Goal: Information Seeking & Learning: Learn about a topic

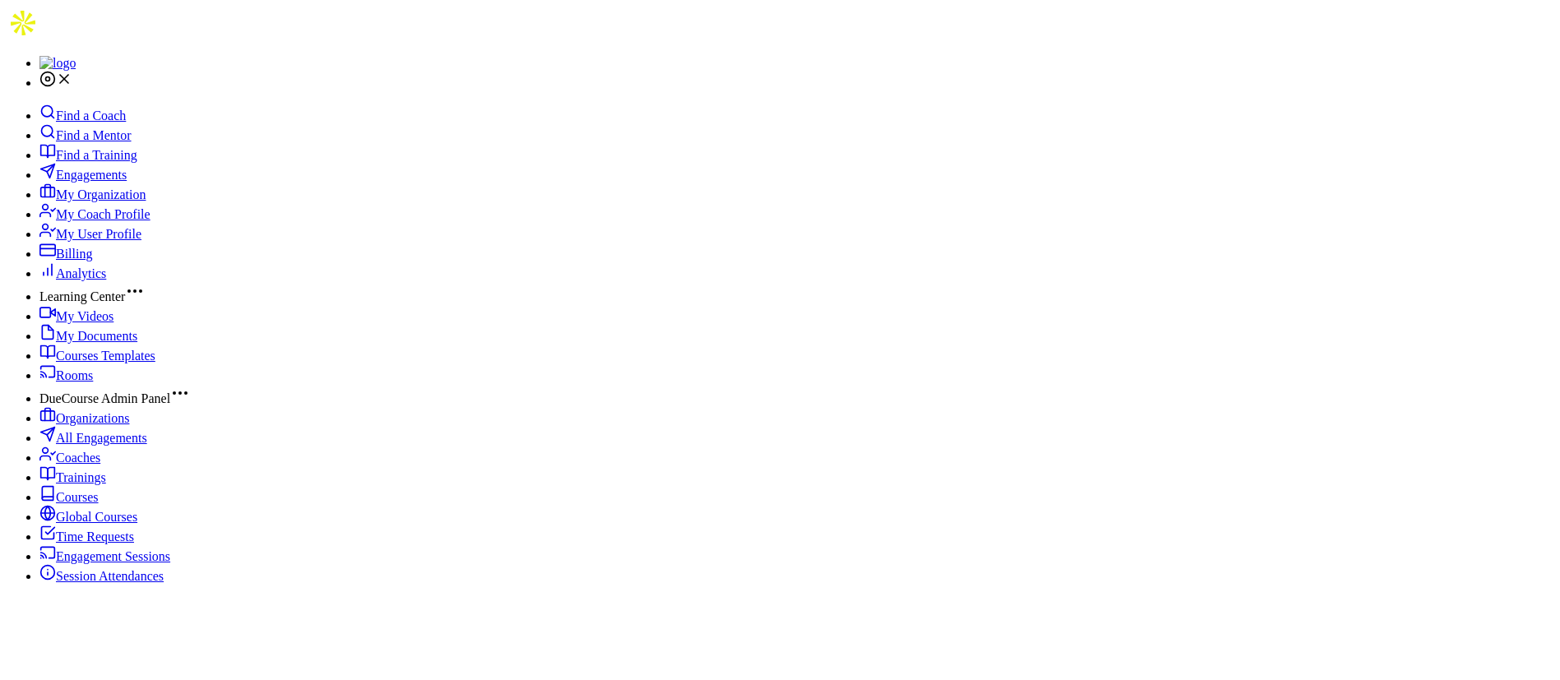
click at [91, 177] on span "Engagements" at bounding box center [91, 175] width 71 height 14
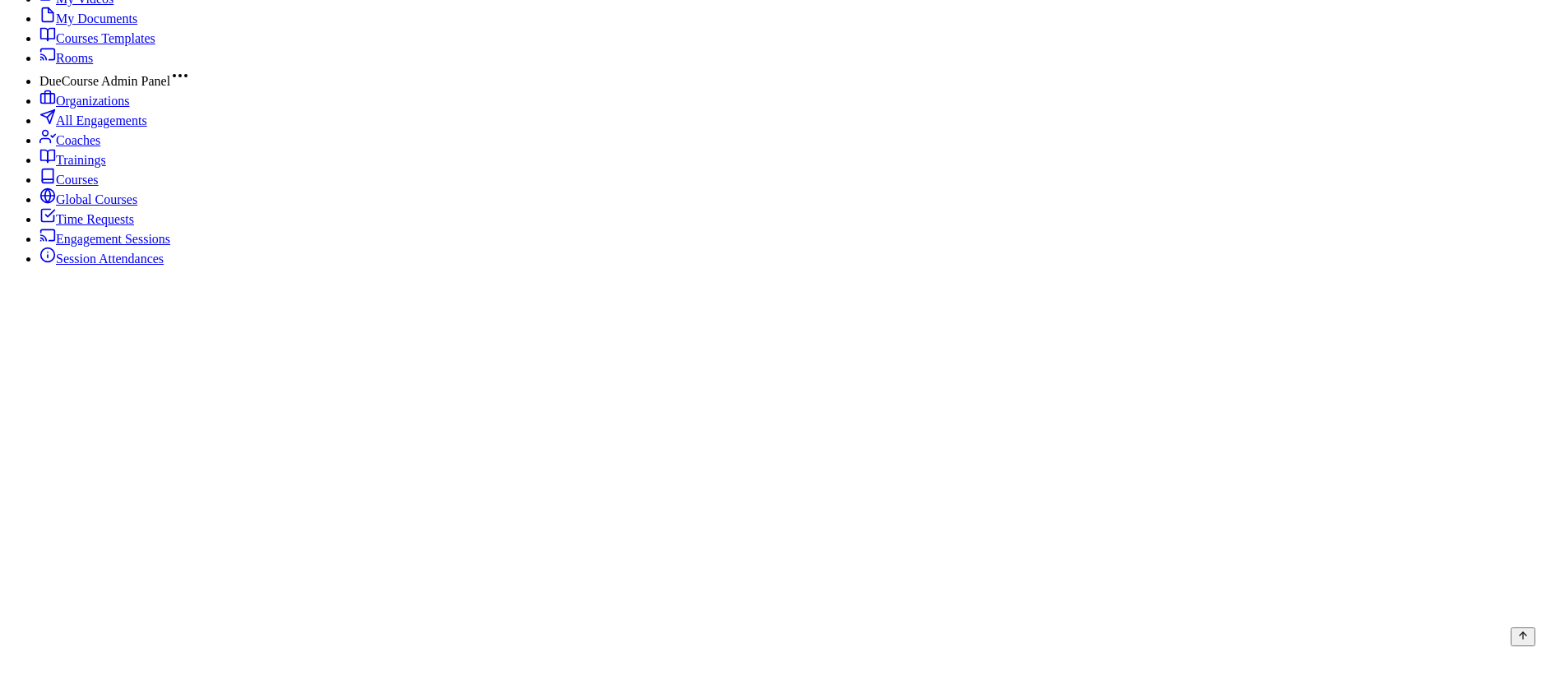
scroll to position [370, 0]
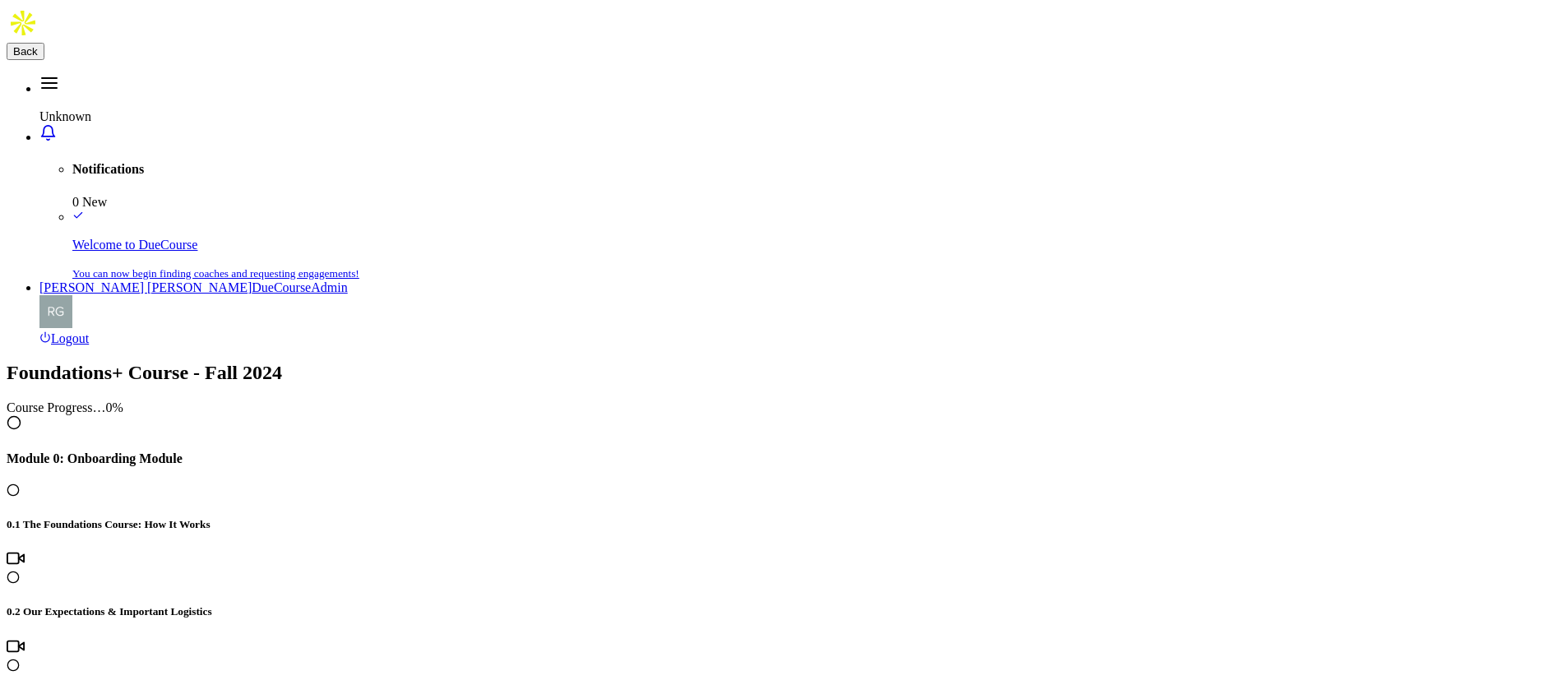
scroll to position [1233, 0]
drag, startPoint x: 735, startPoint y: 114, endPoint x: 526, endPoint y: 117, distance: 208.8
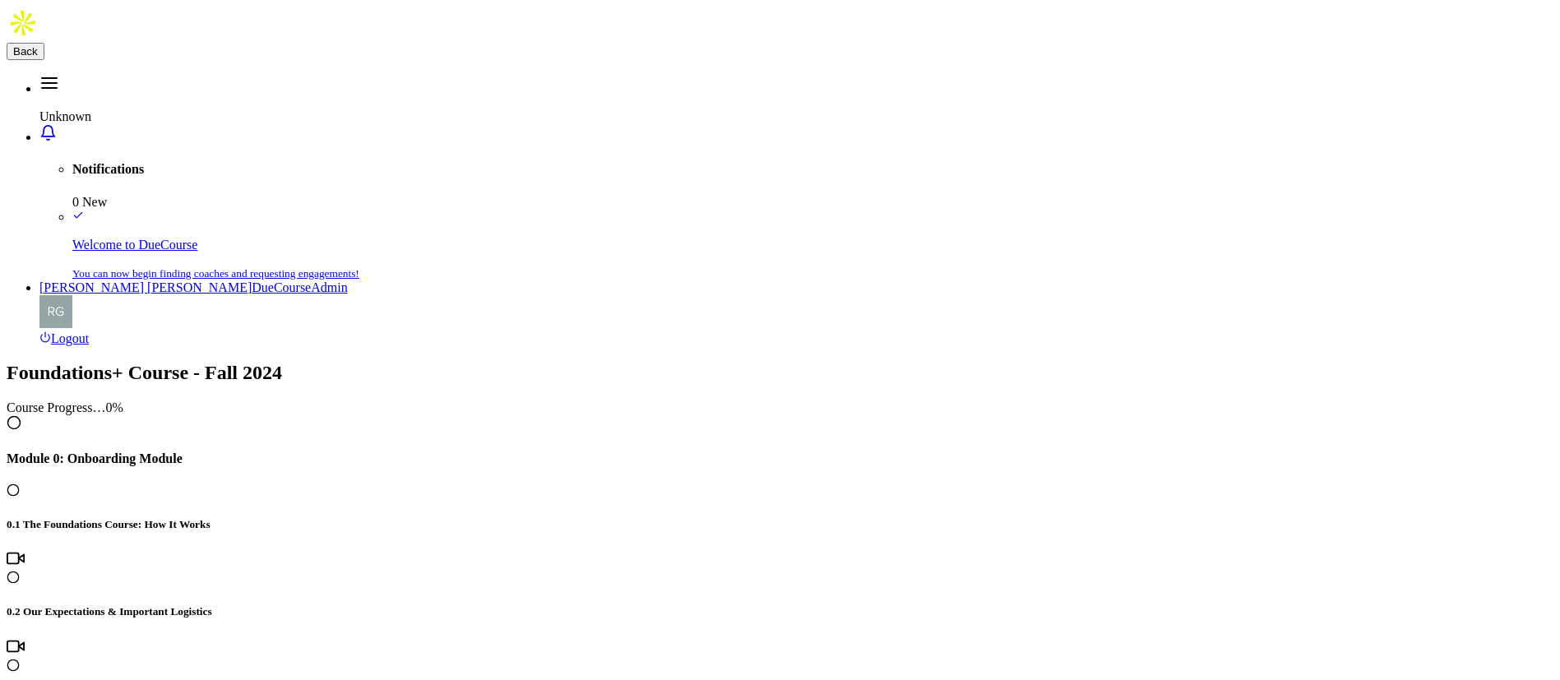
copy h4 "3.2 Capturing Work"
drag, startPoint x: 846, startPoint y: 120, endPoint x: 547, endPoint y: 126, distance: 299.3
copy h4 "3.3 Open Up / Shut Down Checklist"
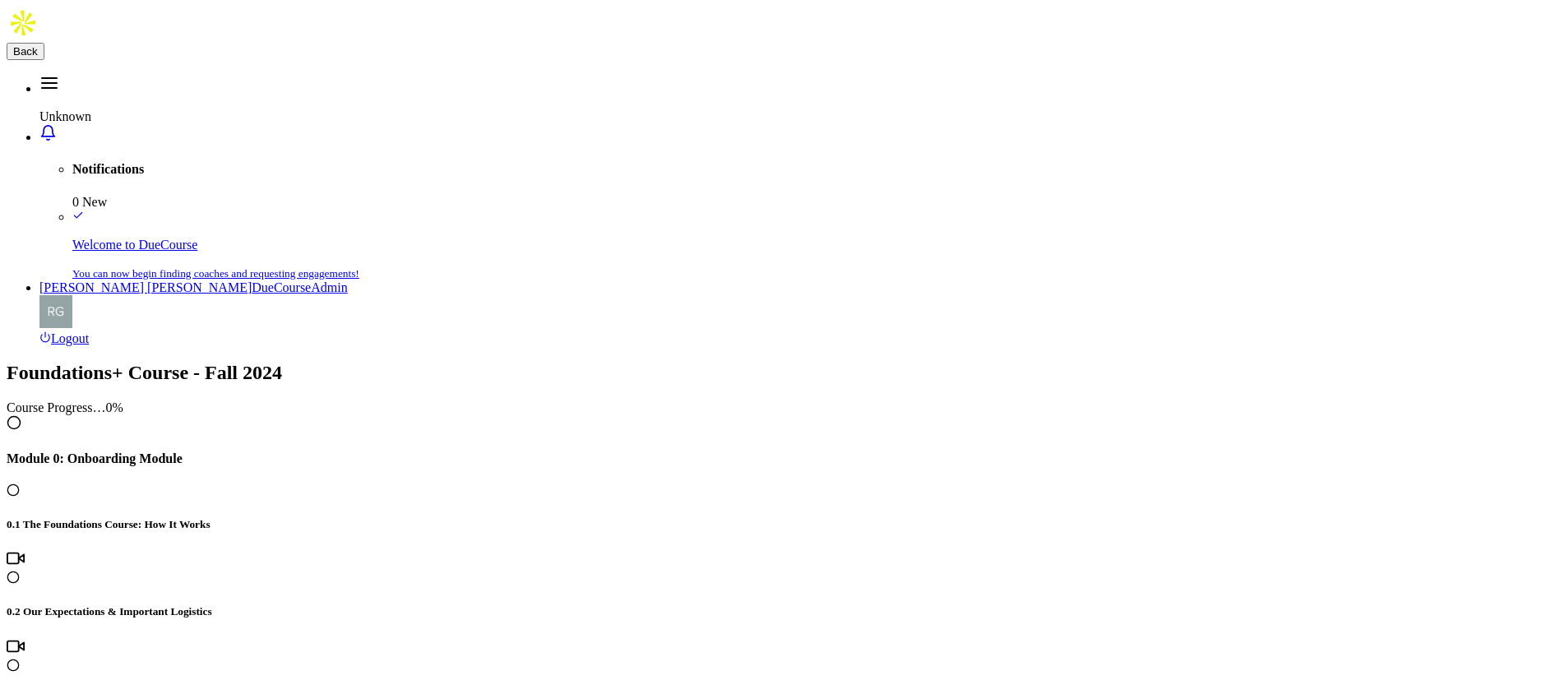
scroll to position [1480, 0]
drag, startPoint x: 1039, startPoint y: 113, endPoint x: 553, endPoint y: 118, distance: 485.9
copy h4 "3.4 Workday Mindset Podcast Episode 16: Addition Through Subtraction"
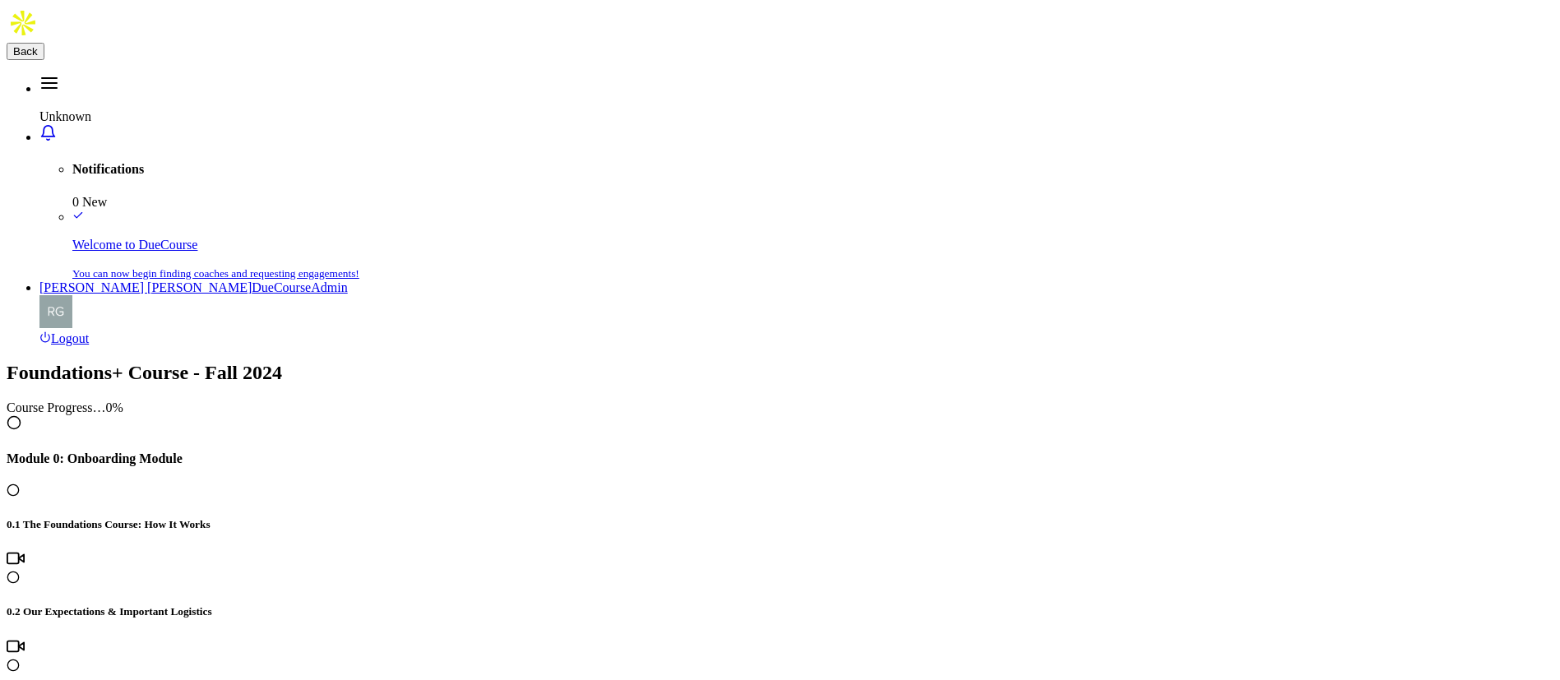
scroll to position [1603, 0]
drag, startPoint x: 768, startPoint y: 123, endPoint x: 530, endPoint y: 112, distance: 237.9
copy h4 "3.5 Module 3 Reflection"
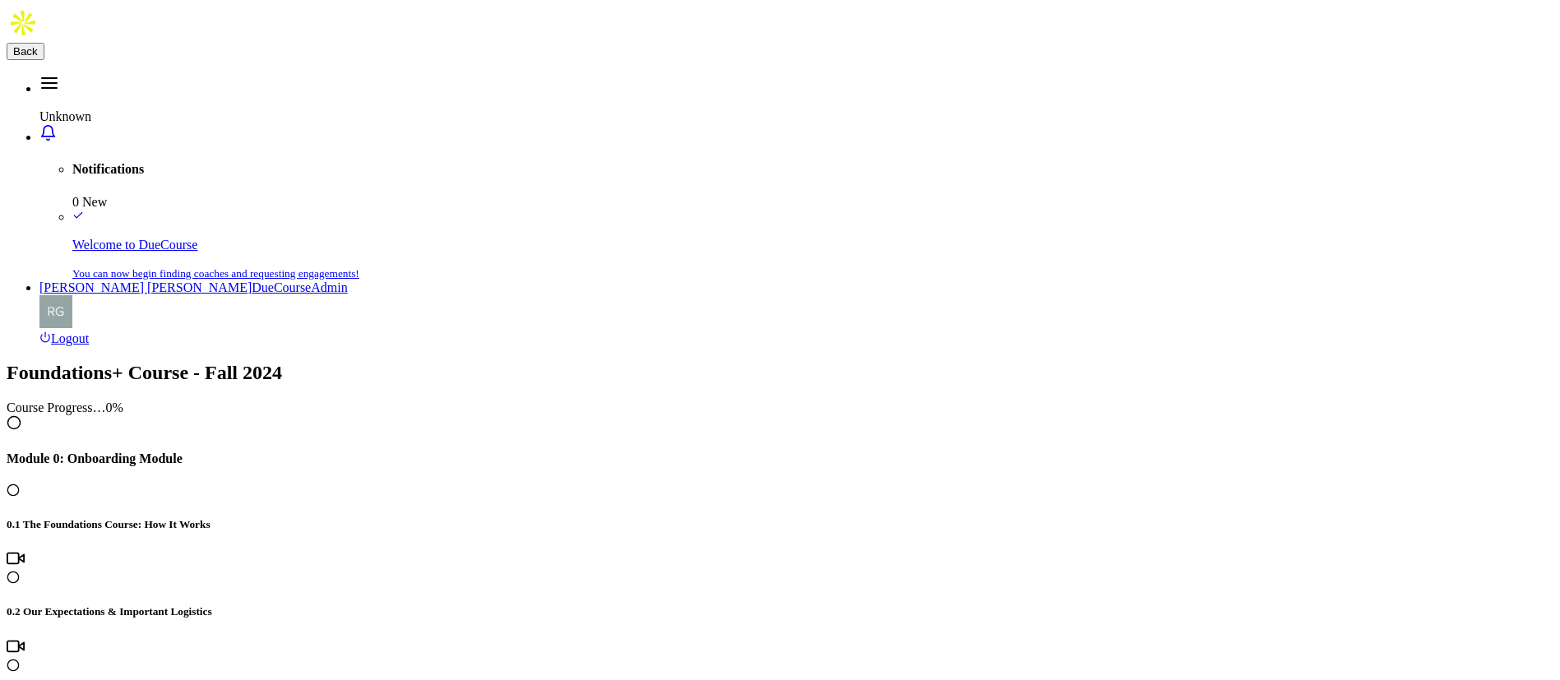
drag, startPoint x: 660, startPoint y: 274, endPoint x: 524, endPoint y: 275, distance: 136.5
copy table "1 2 3 4 5 6 7 8 9 10 Not Helpful"
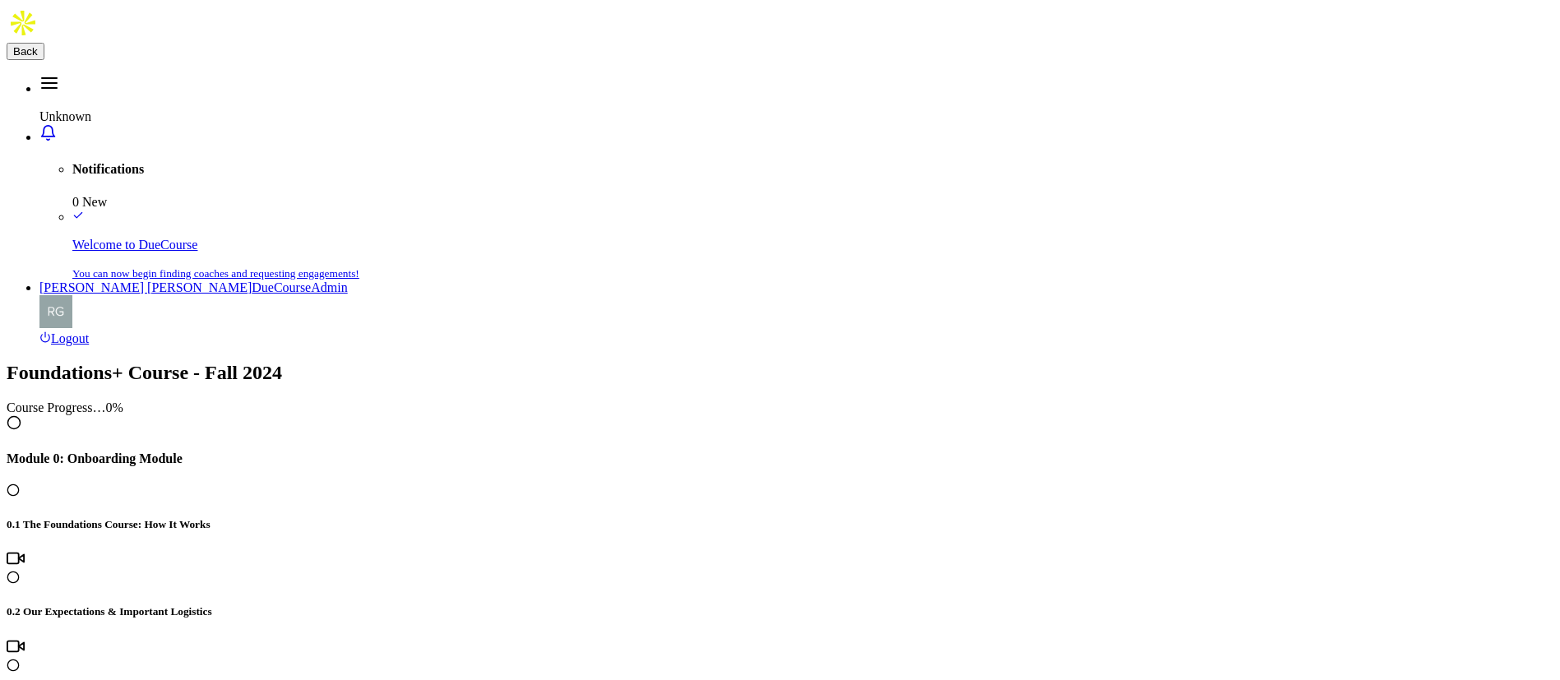
drag, startPoint x: 660, startPoint y: 279, endPoint x: 576, endPoint y: 280, distance: 84.7
copy td "Not Helpful"
drag, startPoint x: 1432, startPoint y: 283, endPoint x: 1500, endPoint y: 285, distance: 67.5
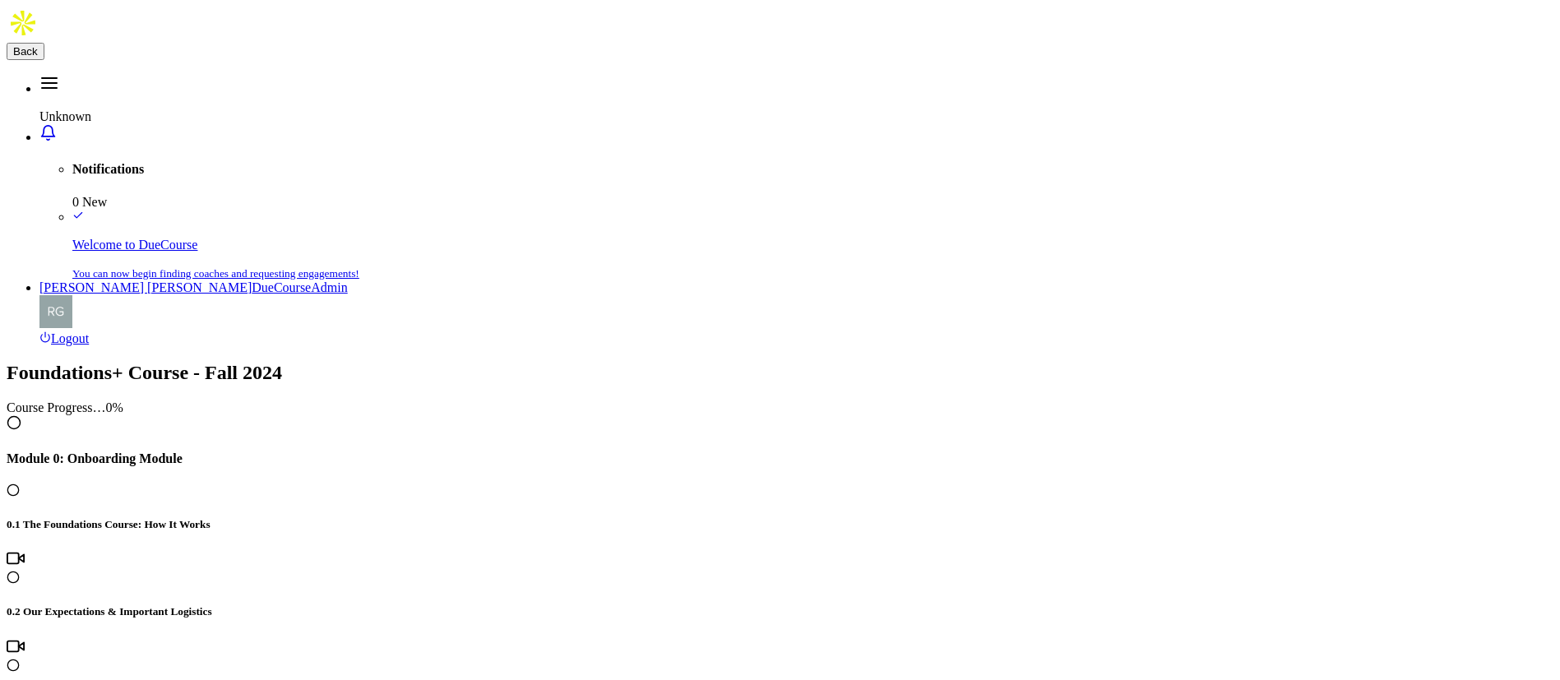
copy td "Helpful"
drag, startPoint x: 571, startPoint y: 194, endPoint x: 1387, endPoint y: 199, distance: 816.4
copy h5 "After completing this module, how helpful do you think this information will be…"
drag, startPoint x: 994, startPoint y: 366, endPoint x: 560, endPoint y: 349, distance: 434.4
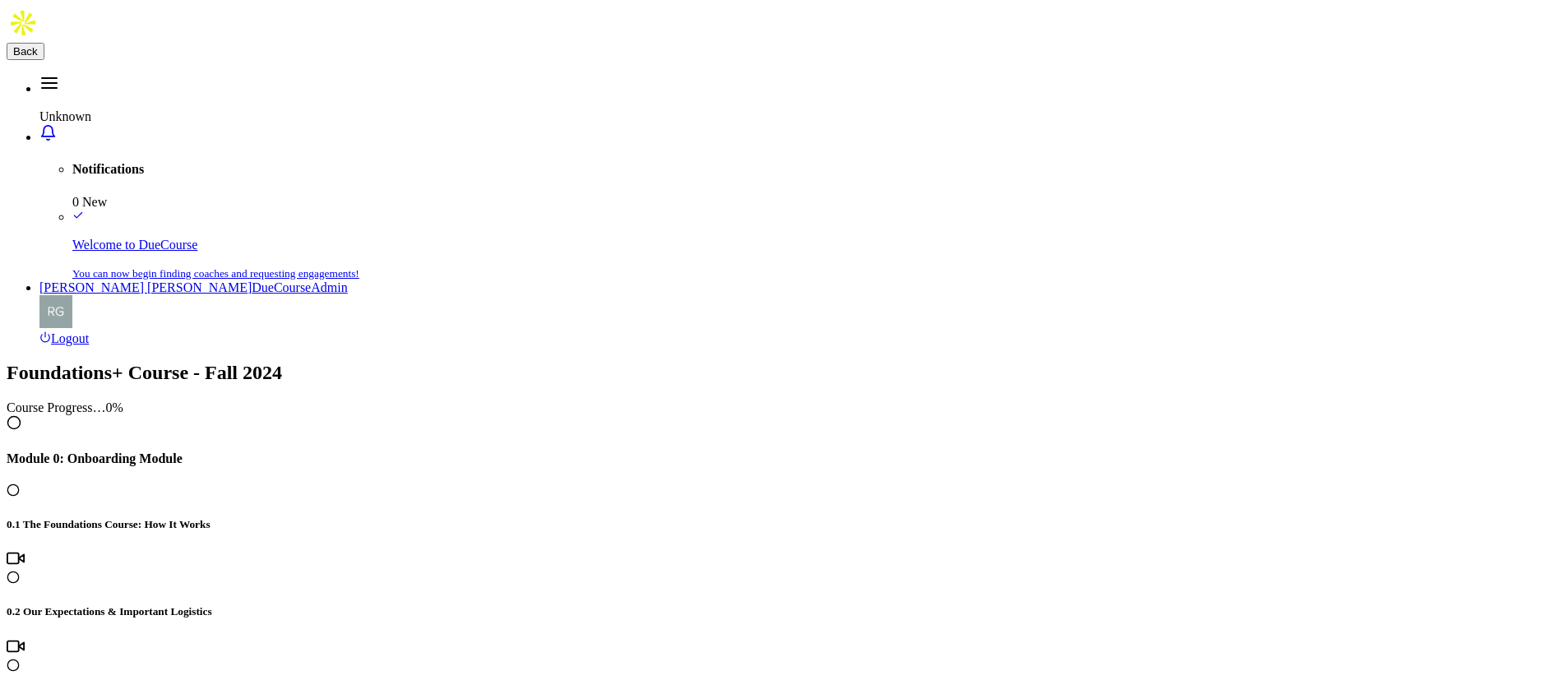
copy h5 "Take a moment to reflect on how the last week has gone. What's one observation …"
click at [38, 45] on span "Back" at bounding box center [25, 51] width 25 height 12
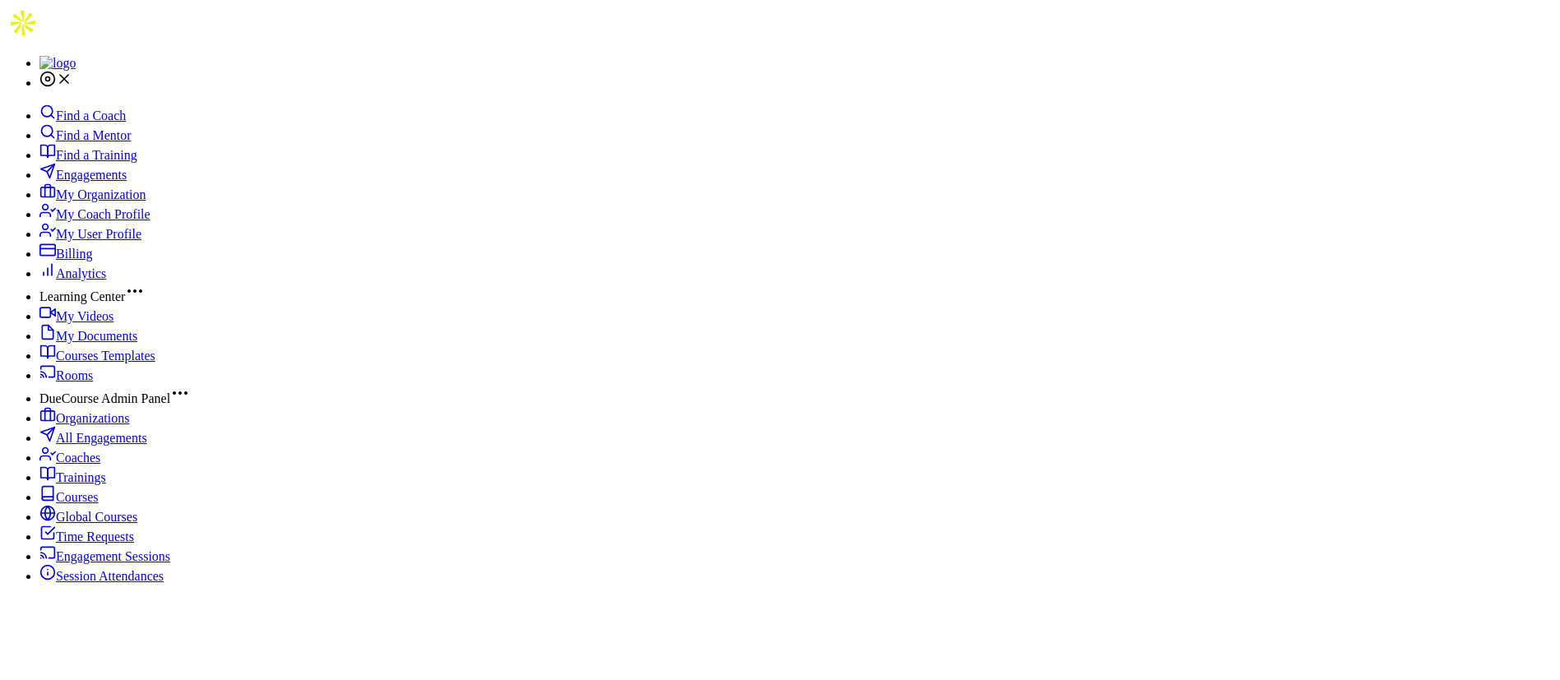
scroll to position [253, 0]
click at [99, 309] on span "My Videos" at bounding box center [85, 316] width 58 height 14
type input "[PERSON_NAME]"
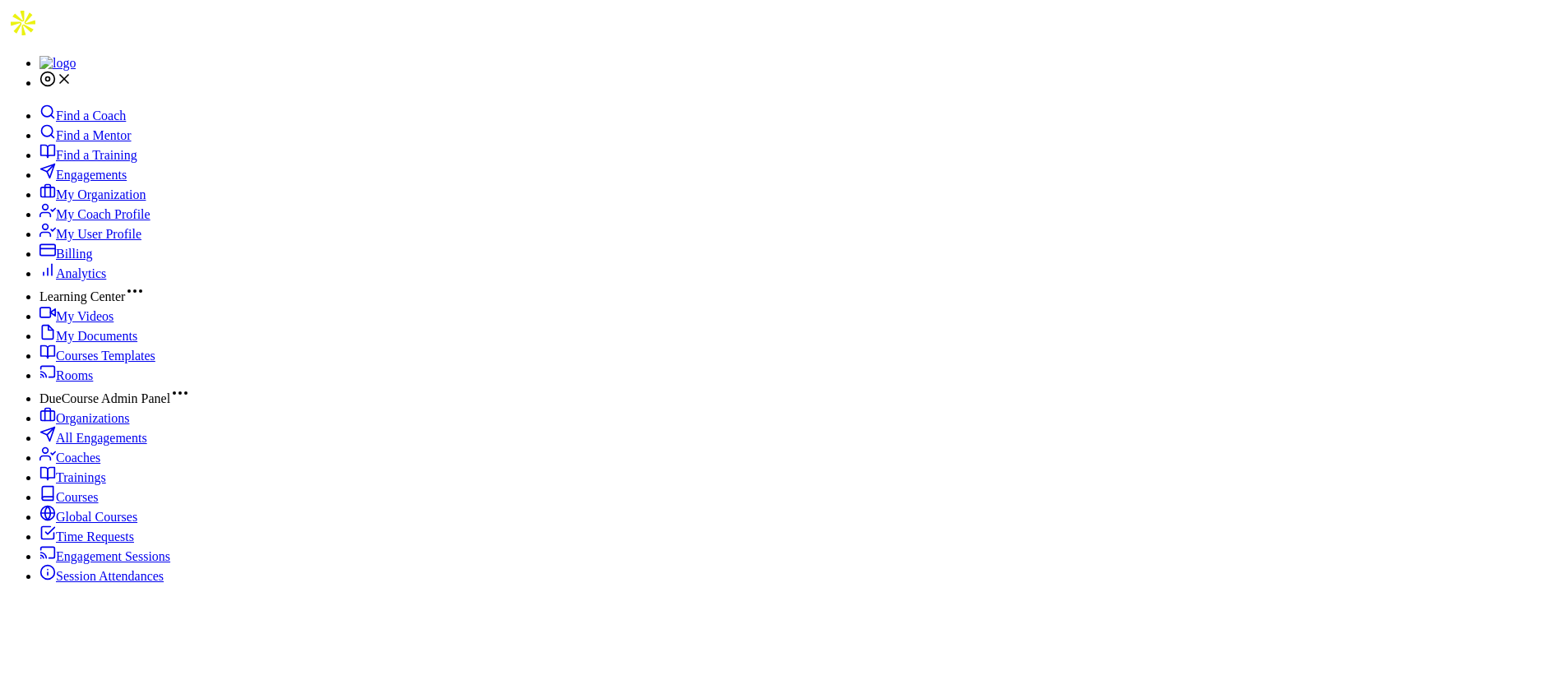
drag, startPoint x: 156, startPoint y: 177, endPoint x: 212, endPoint y: 197, distance: 59.6
click at [113, 309] on link "My Videos" at bounding box center [76, 316] width 74 height 14
type input "focused"
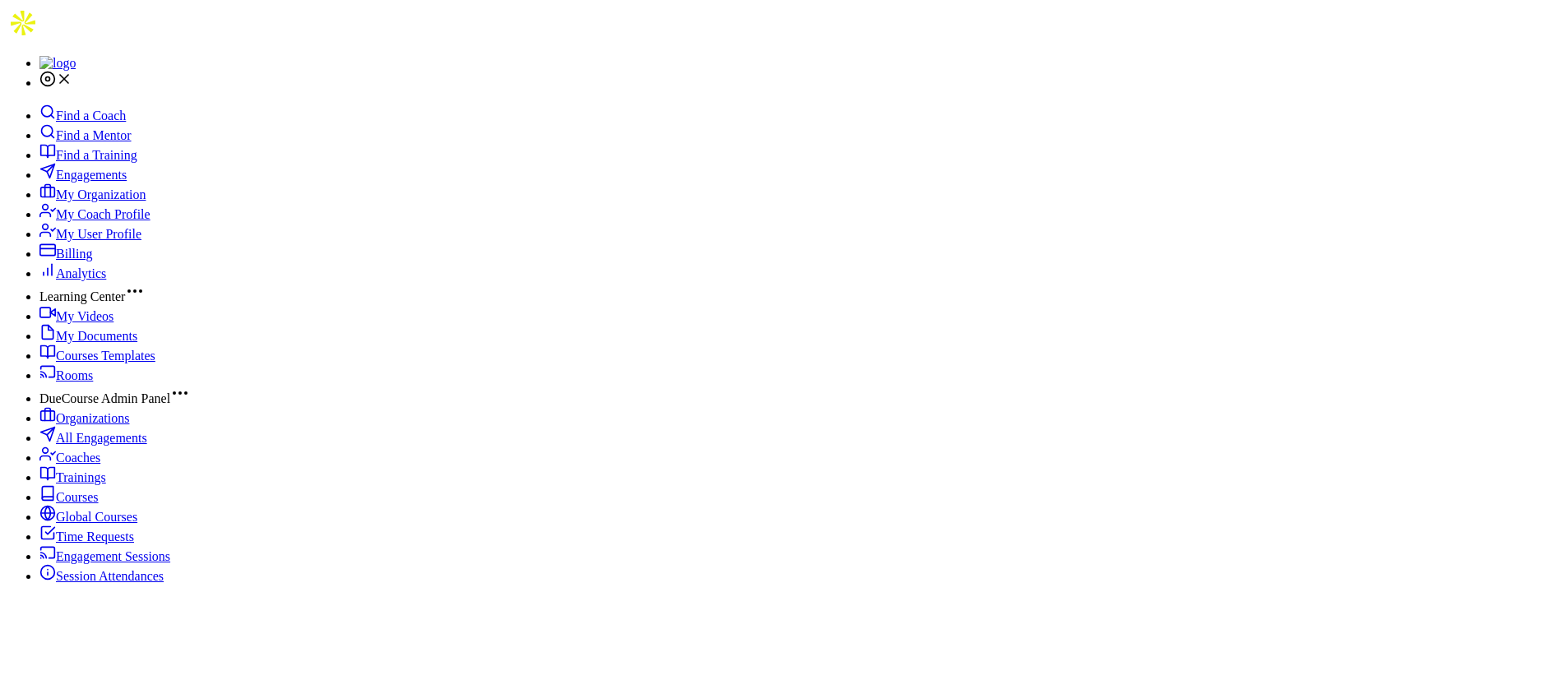
type input "buffer"
click at [113, 309] on link "My Videos" at bounding box center [76, 316] width 74 height 14
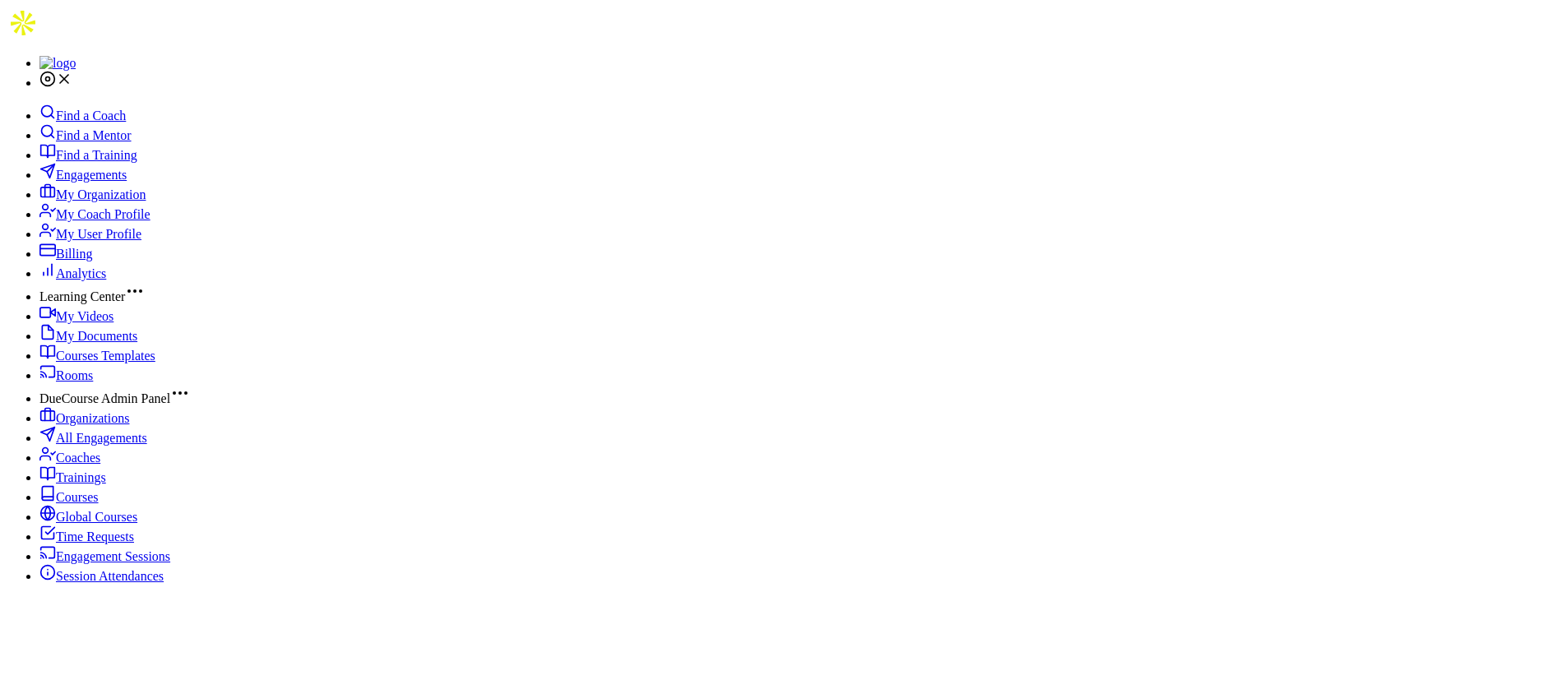
type input "work product"
click at [113, 309] on link "My Videos" at bounding box center [76, 316] width 74 height 14
type input "receiving"
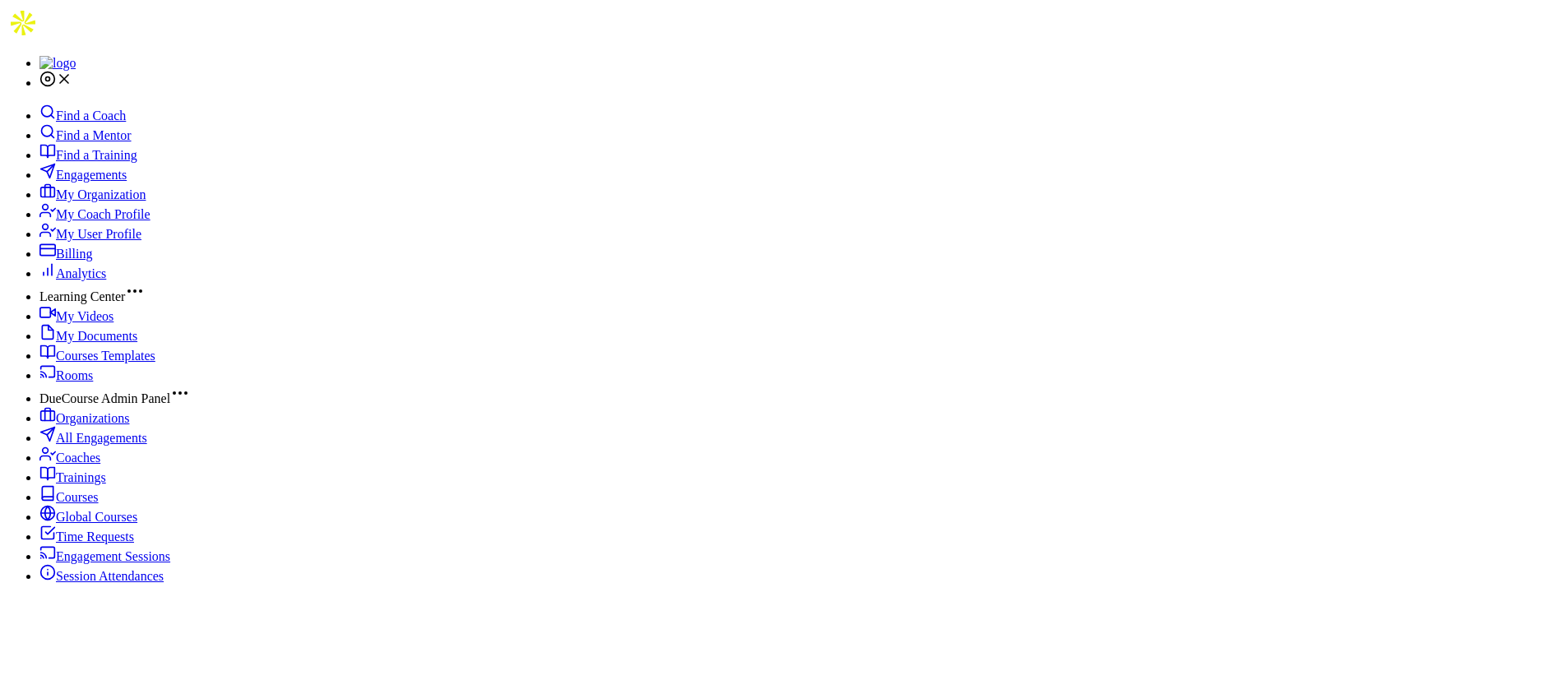
drag, startPoint x: 422, startPoint y: 249, endPoint x: 346, endPoint y: 306, distance: 94.5
drag, startPoint x: 136, startPoint y: 187, endPoint x: 195, endPoint y: 204, distance: 61.7
click at [113, 309] on link "My Videos" at bounding box center [76, 316] width 74 height 14
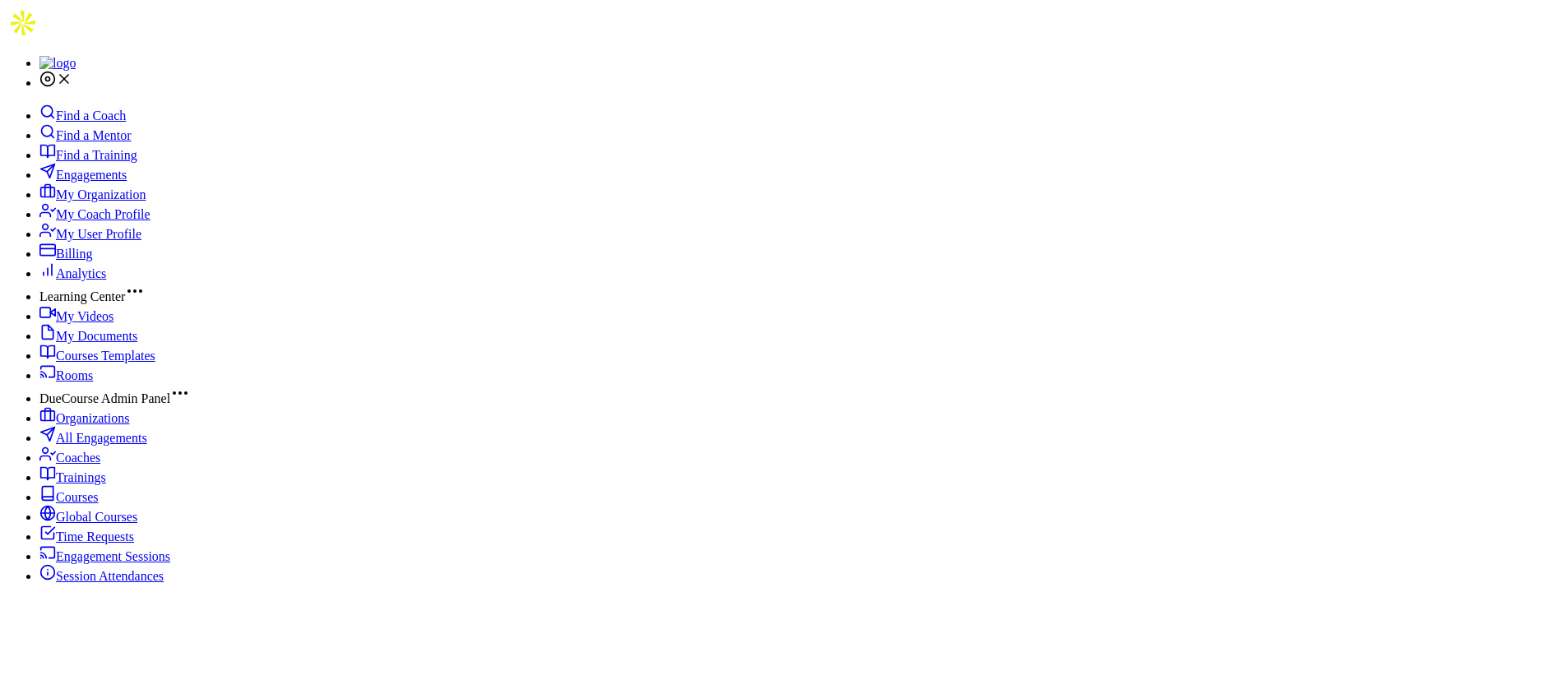
type input "preparing"
click at [99, 309] on span "My Videos" at bounding box center [85, 316] width 58 height 14
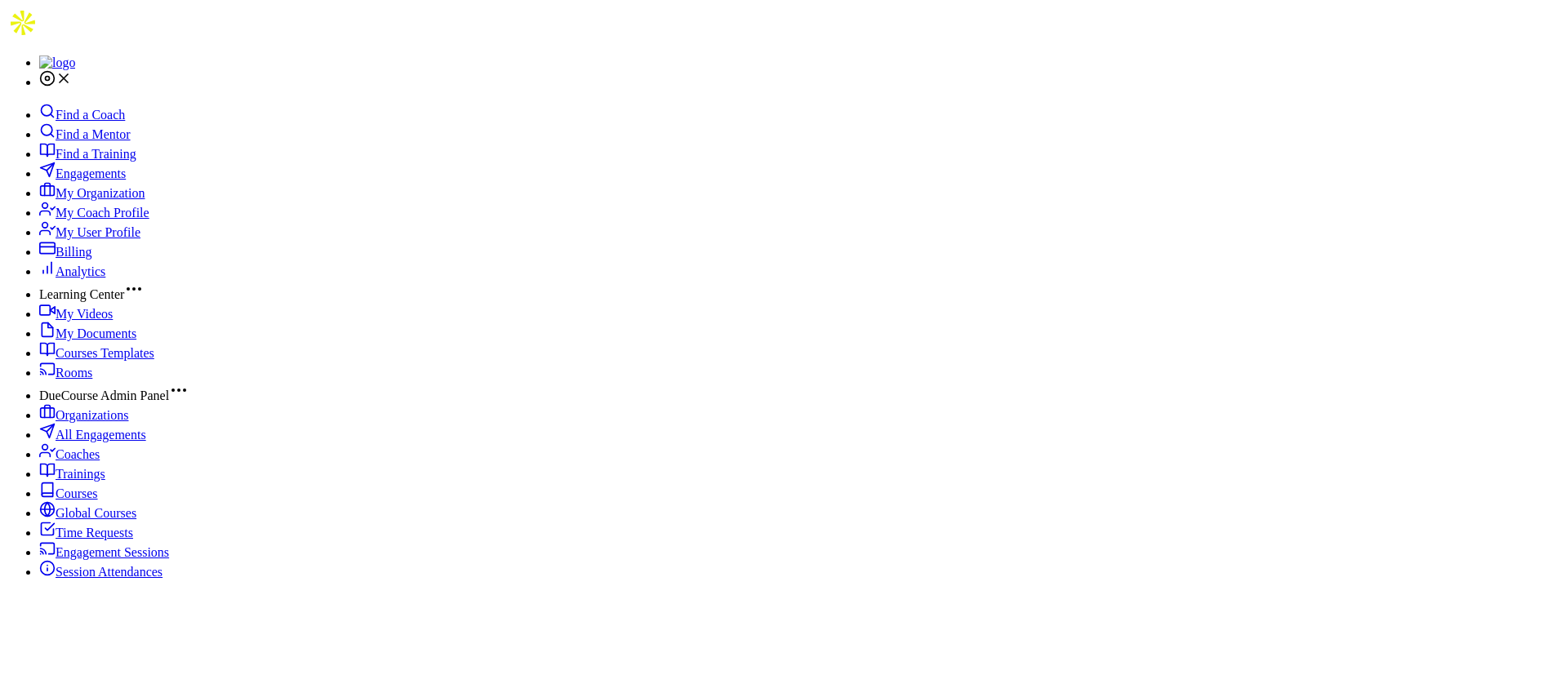
type input "delivering"
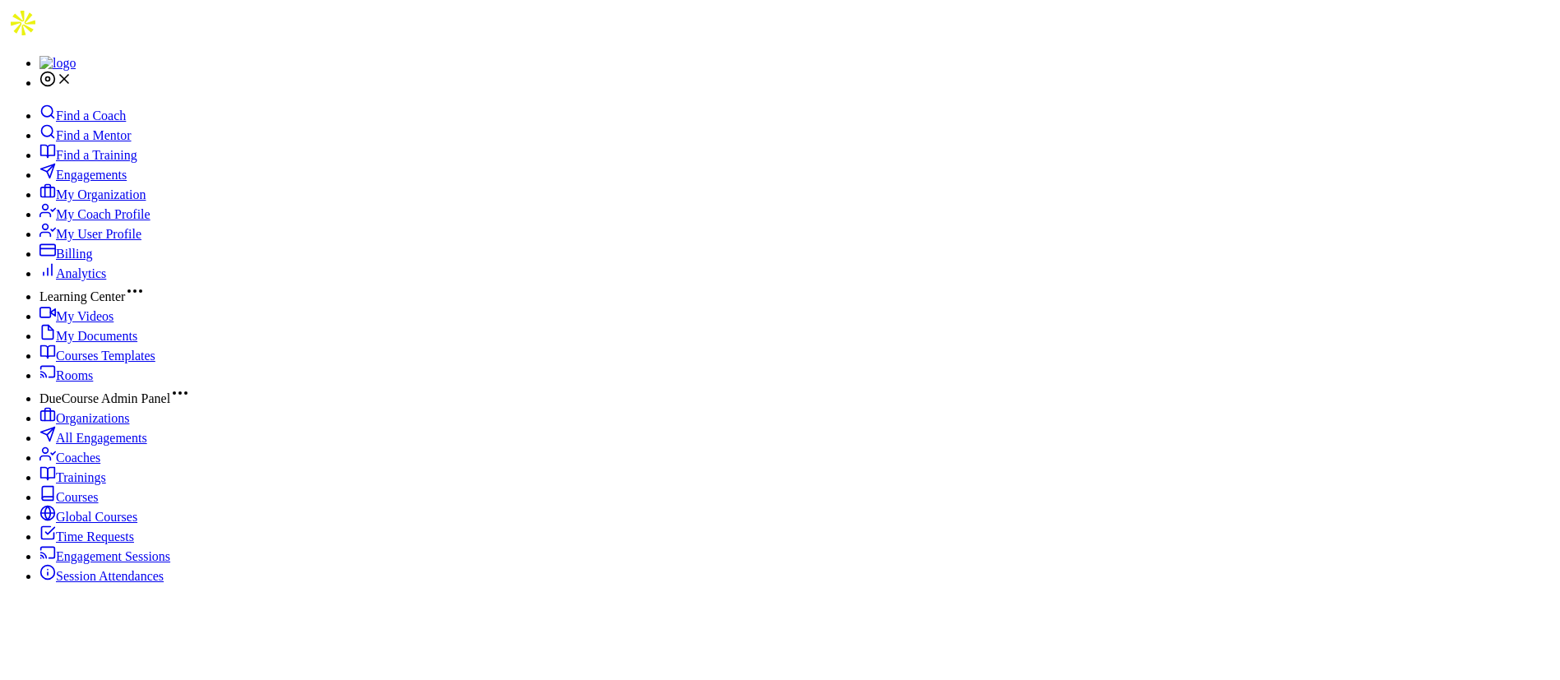
drag, startPoint x: 94, startPoint y: 190, endPoint x: 213, endPoint y: 205, distance: 120.1
click at [94, 309] on span "My Videos" at bounding box center [85, 316] width 58 height 14
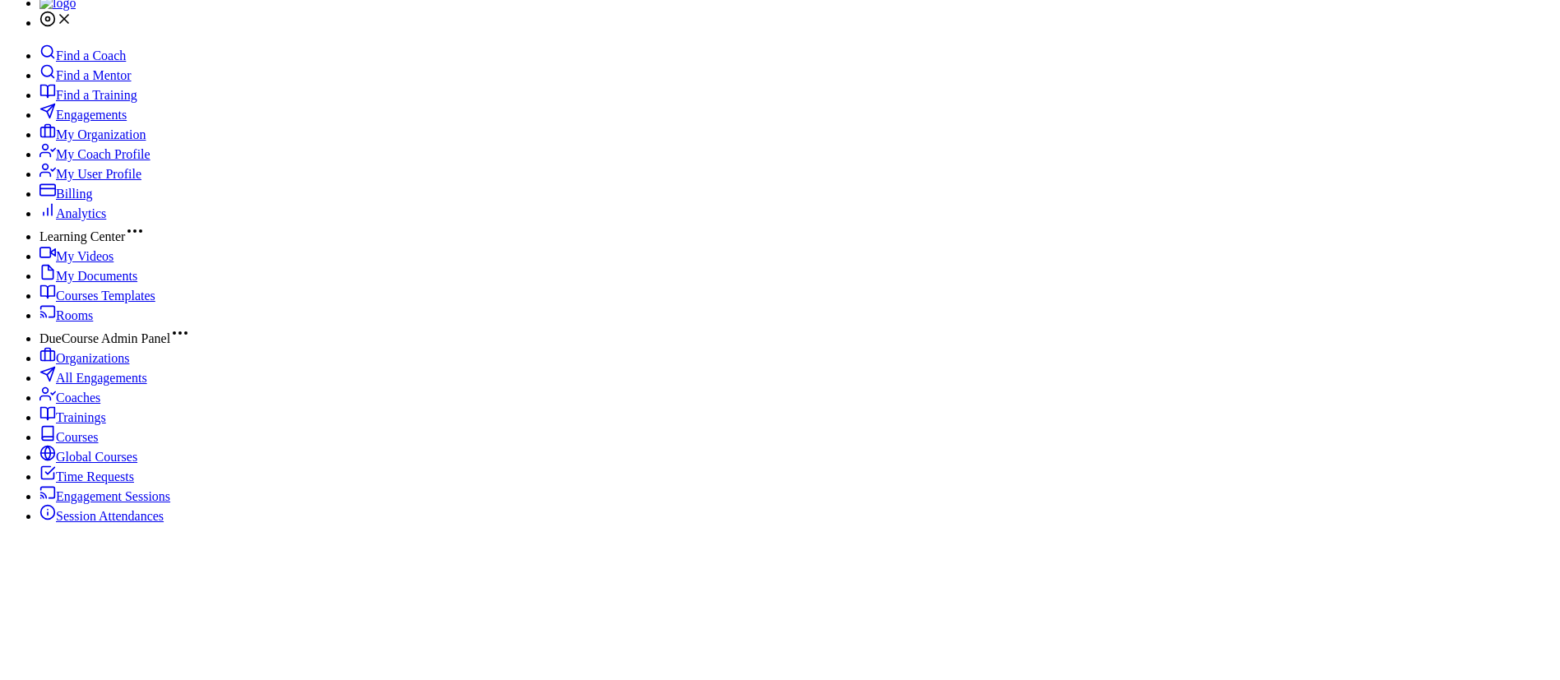
scroll to position [84, 0]
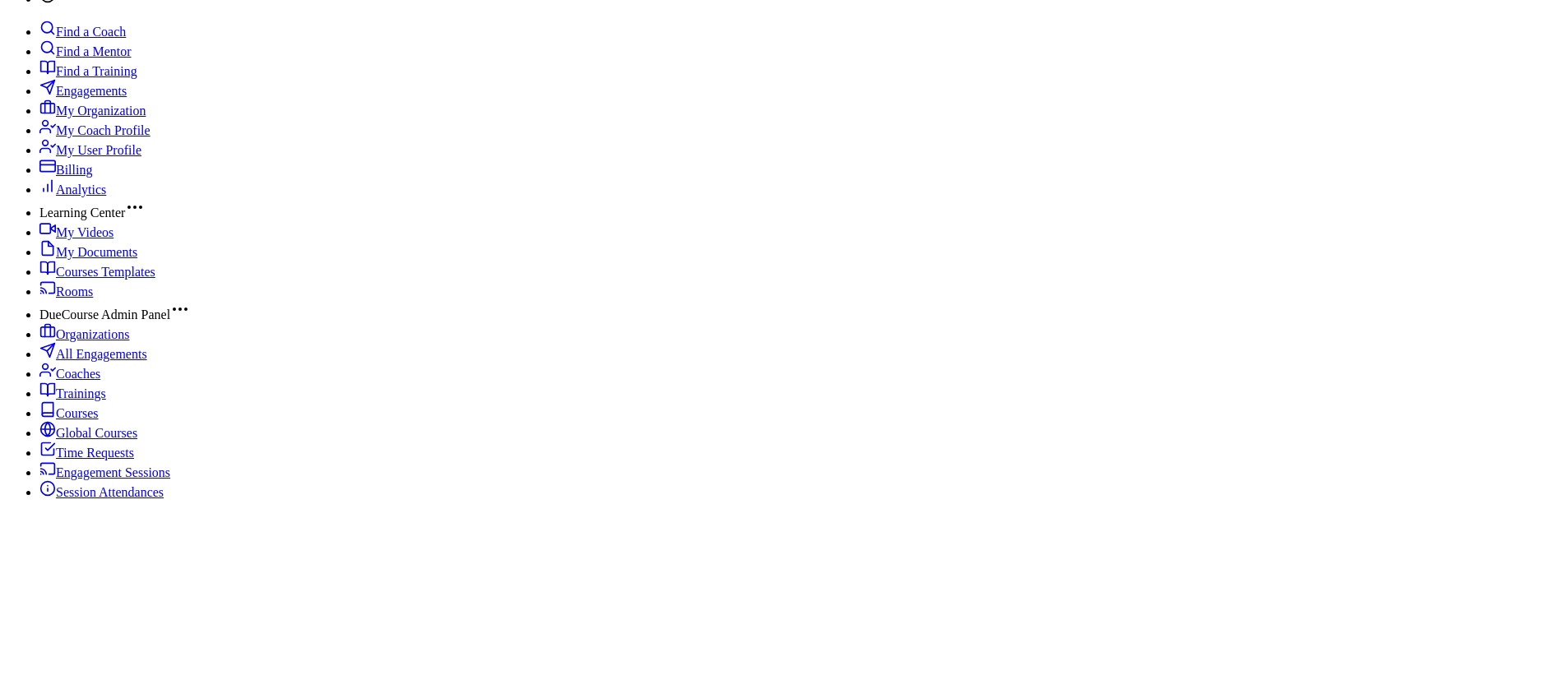
type input "episode 3"
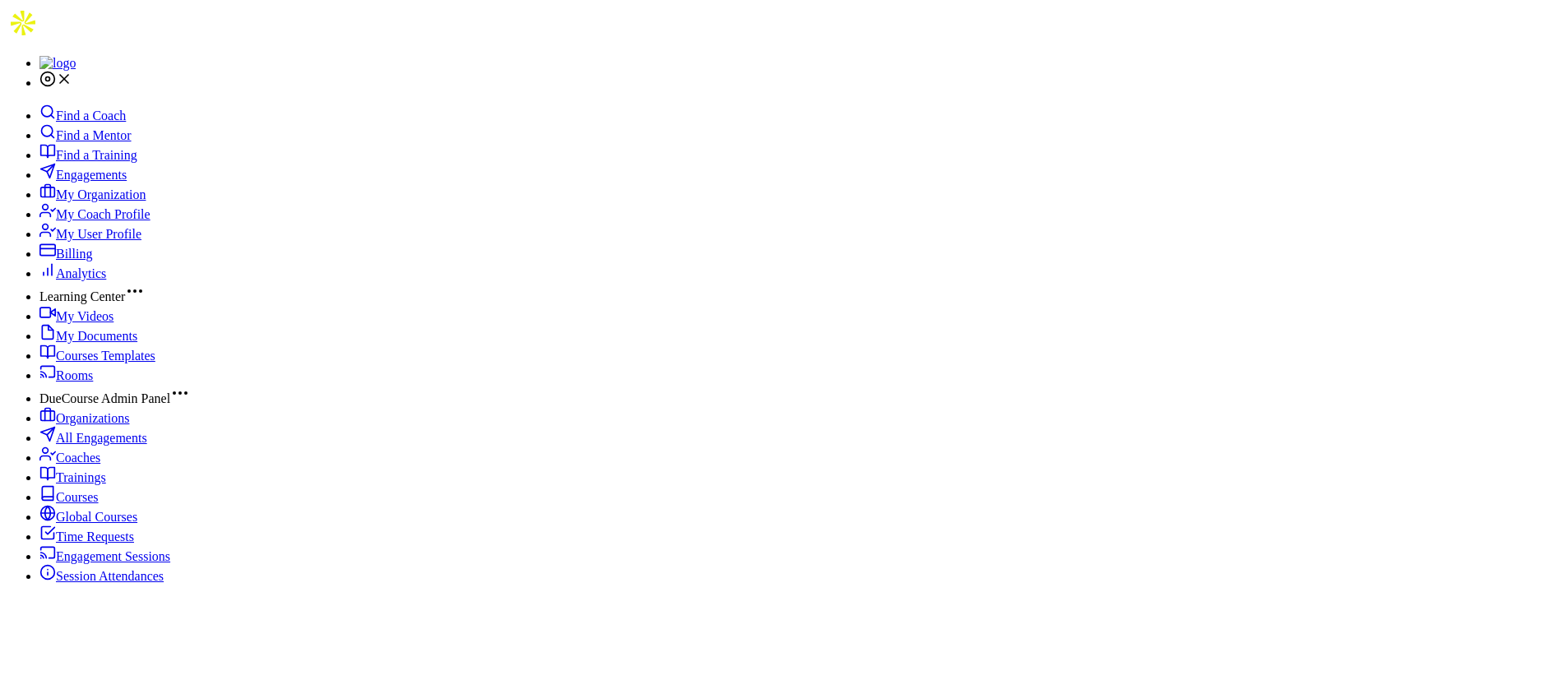
click at [67, 309] on span "My Videos" at bounding box center [85, 316] width 58 height 14
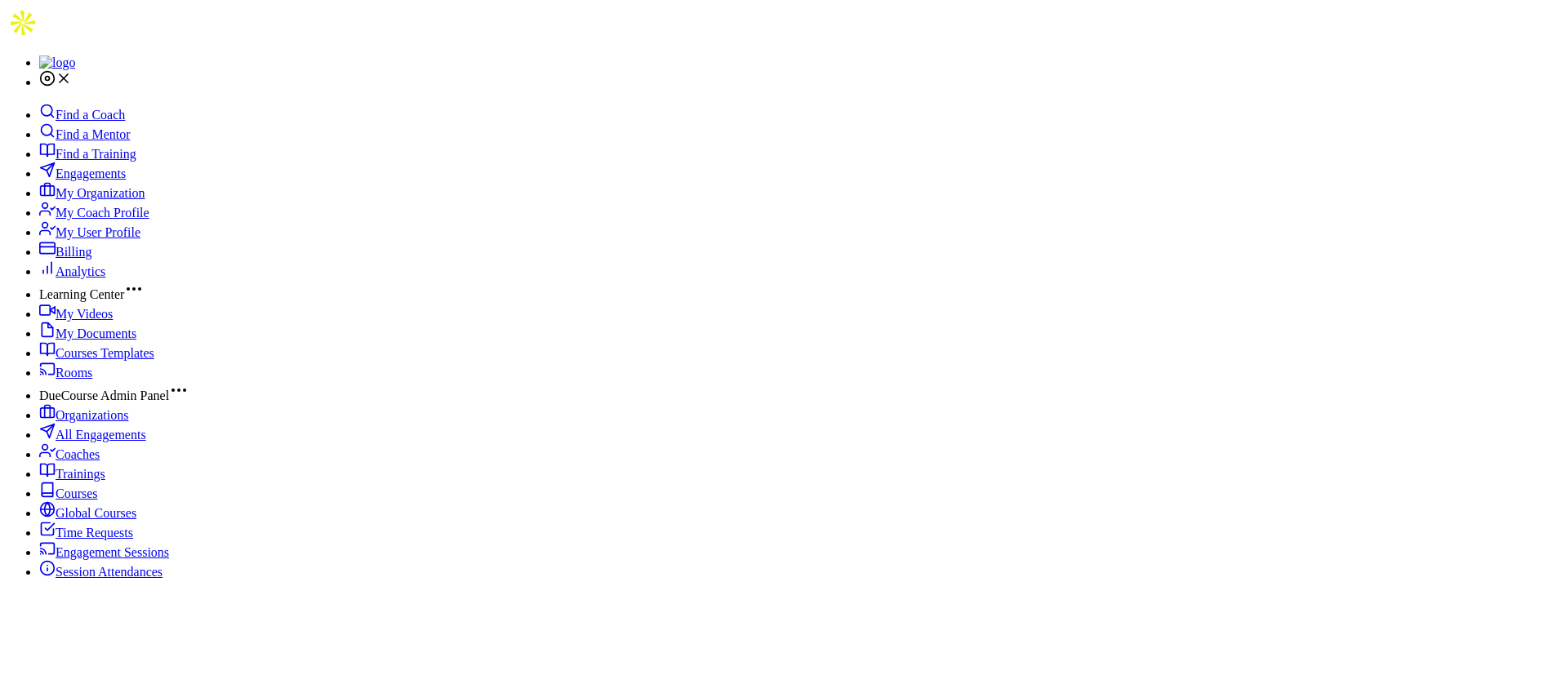
type input "effective"
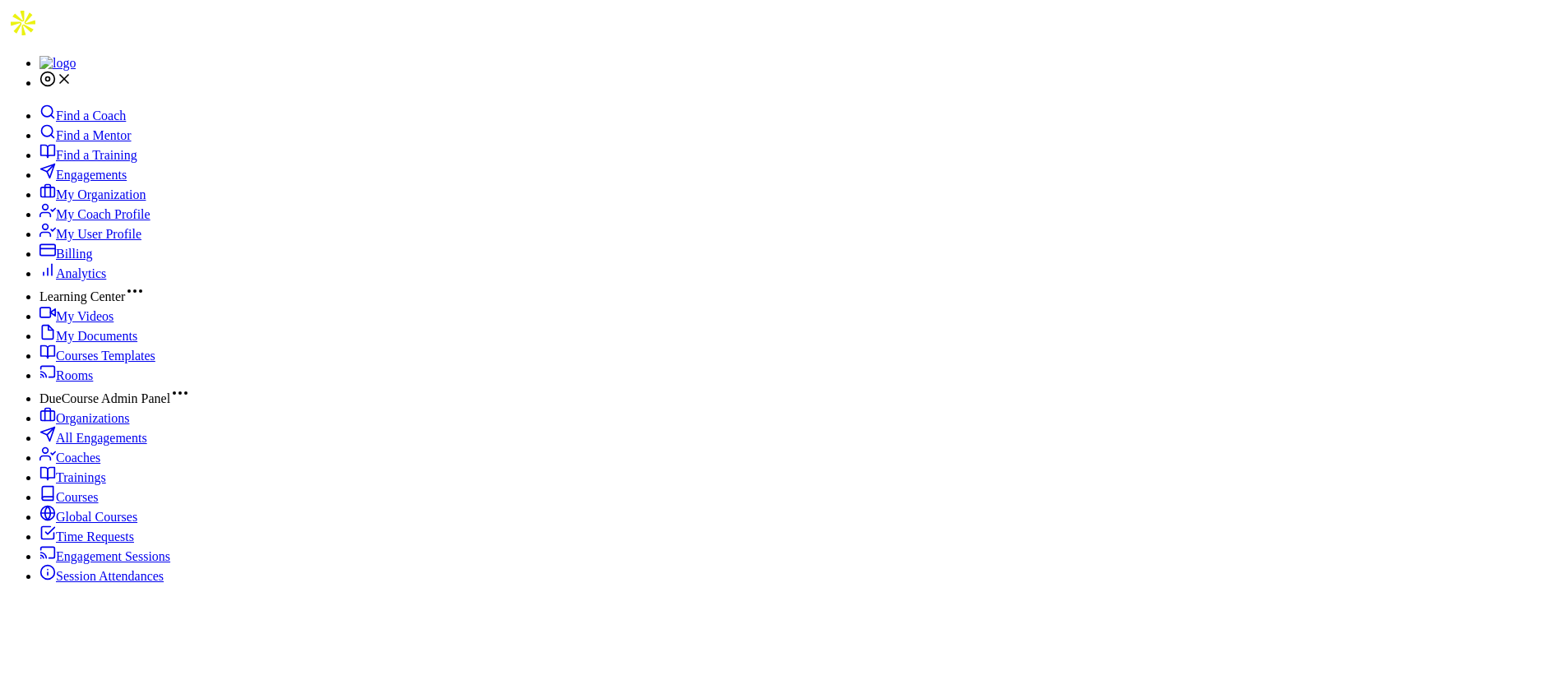
click at [113, 309] on link "My Videos" at bounding box center [76, 316] width 74 height 14
type input "feedback"
click at [105, 309] on span "My Videos" at bounding box center [85, 316] width 58 height 14
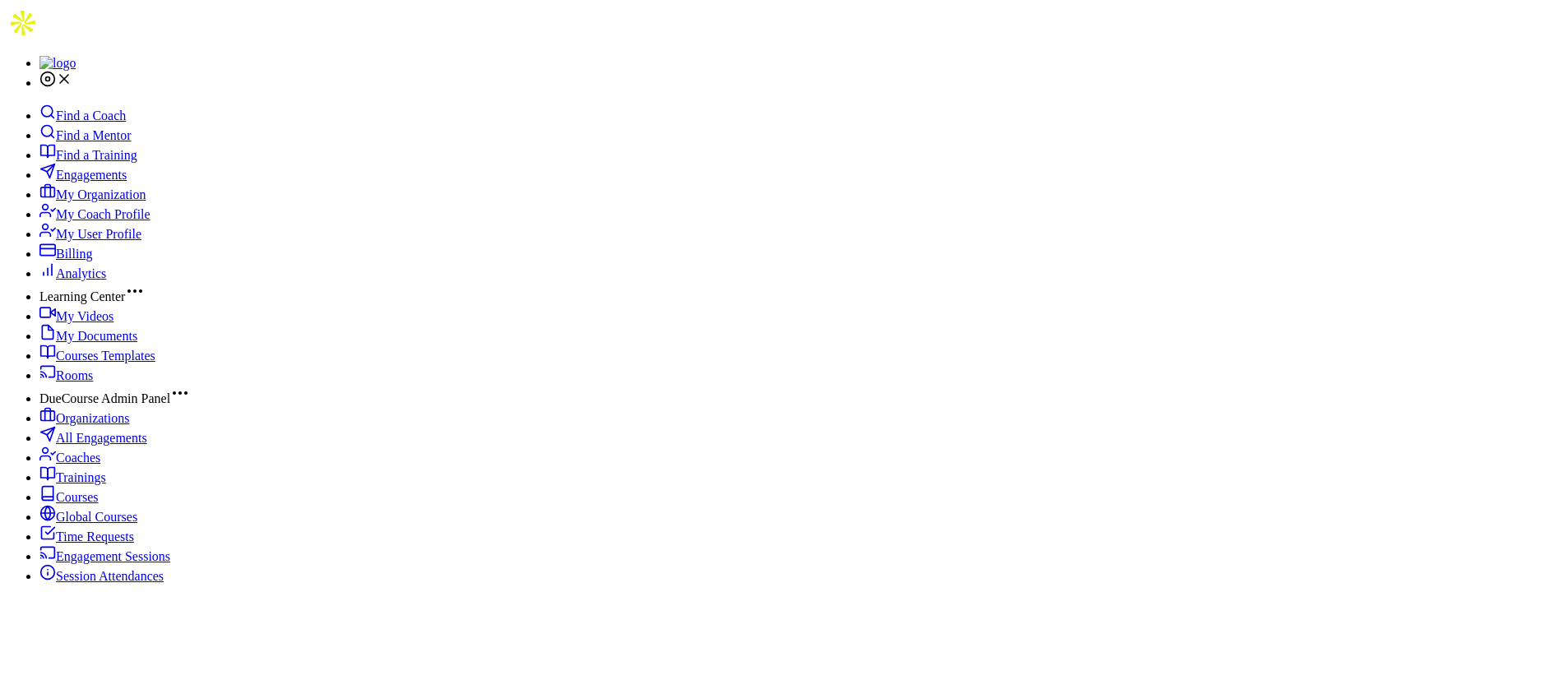
type input "feedback"
drag, startPoint x: 163, startPoint y: 173, endPoint x: 180, endPoint y: 174, distance: 17.3
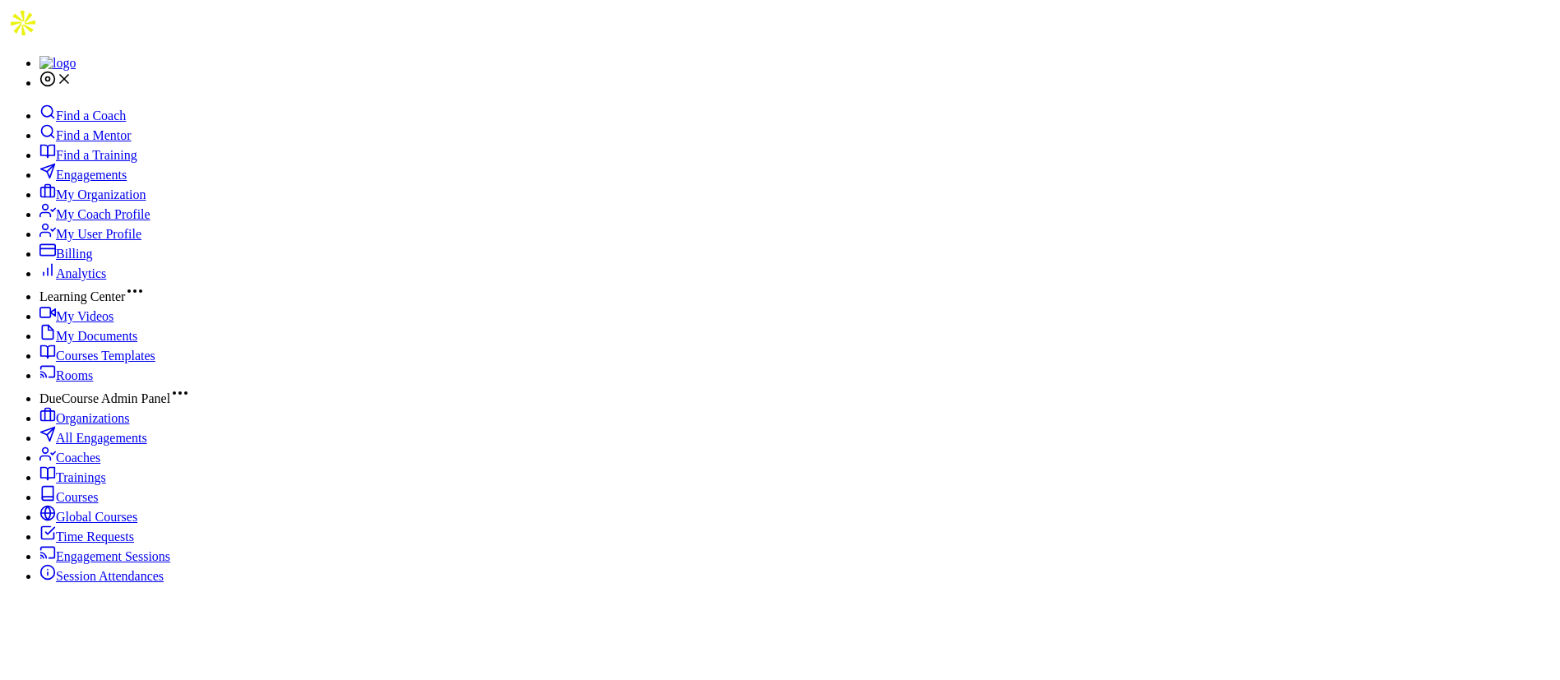
click at [113, 309] on link "My Videos" at bounding box center [76, 316] width 74 height 14
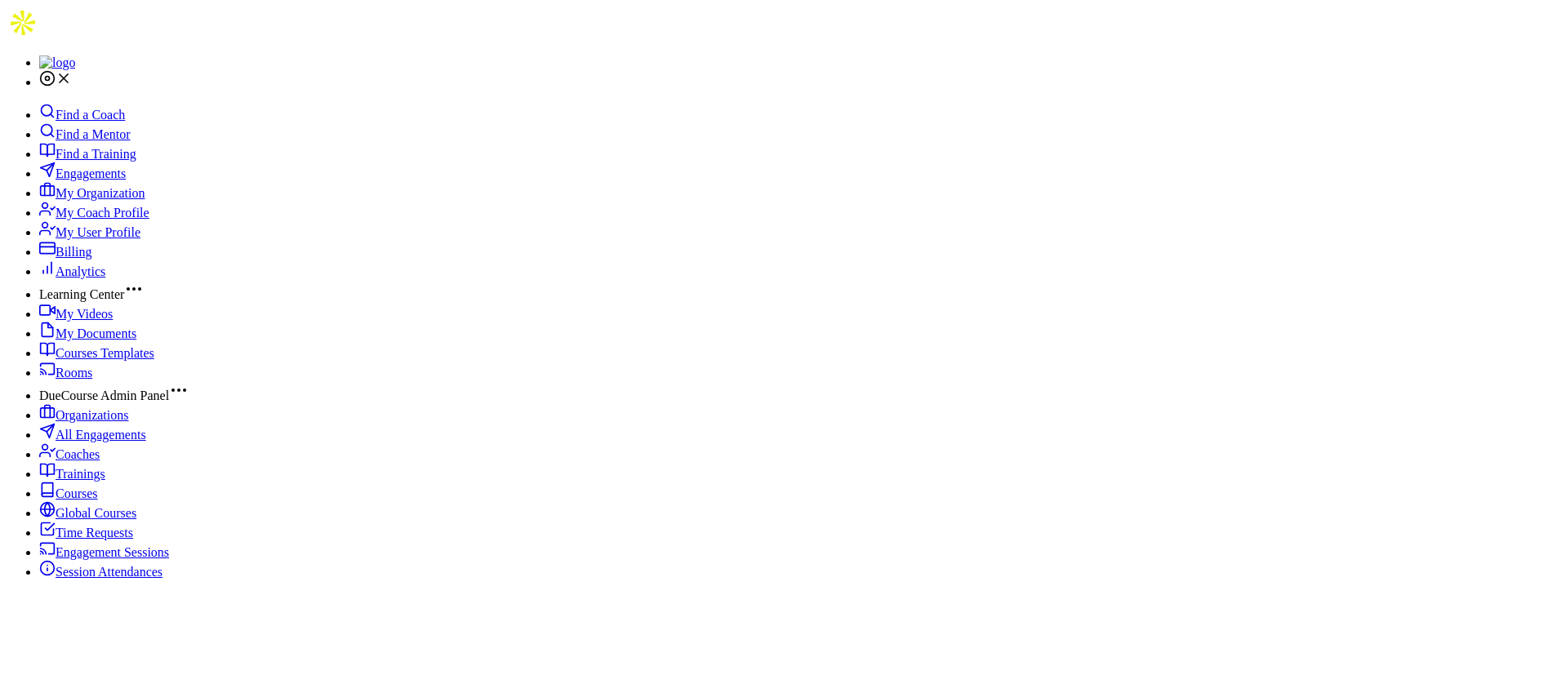
type input "birds"
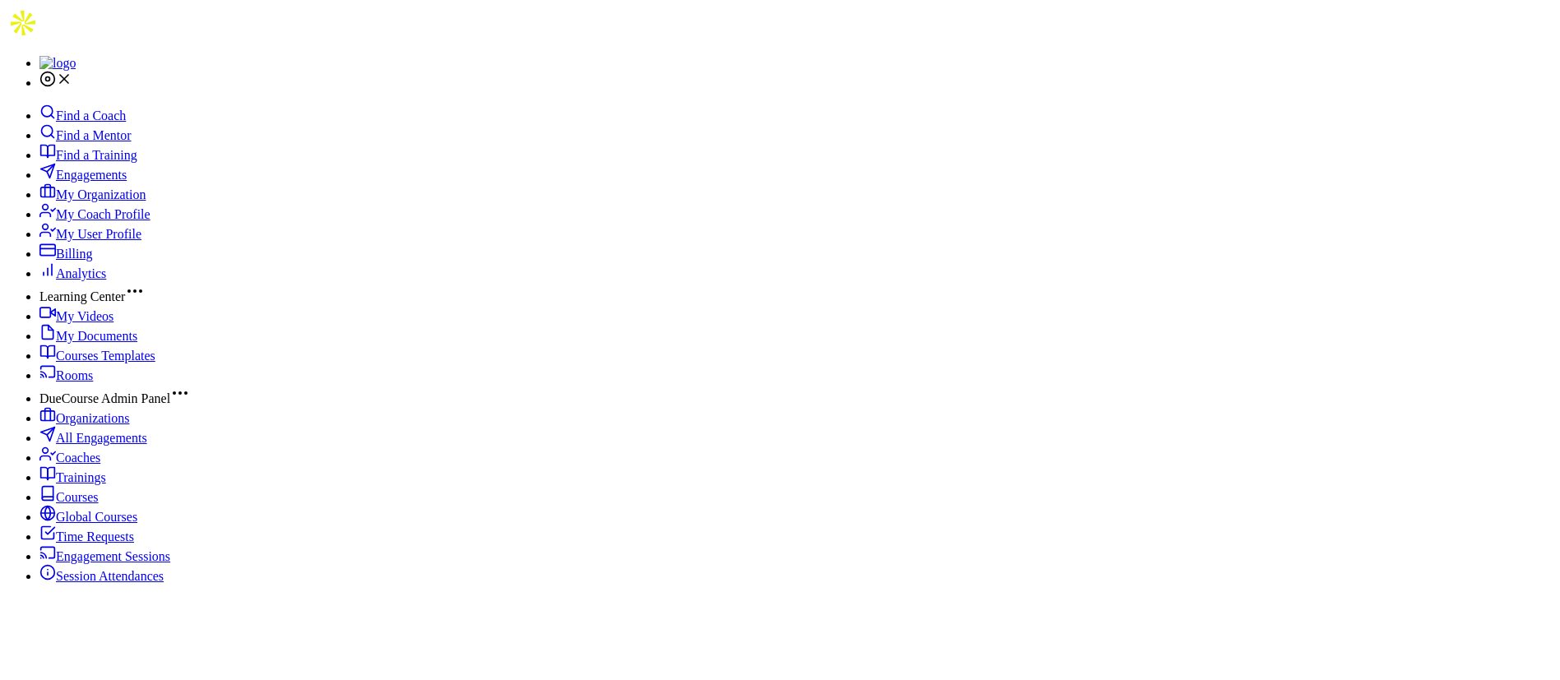
click at [109, 309] on link "My Videos" at bounding box center [76, 316] width 74 height 14
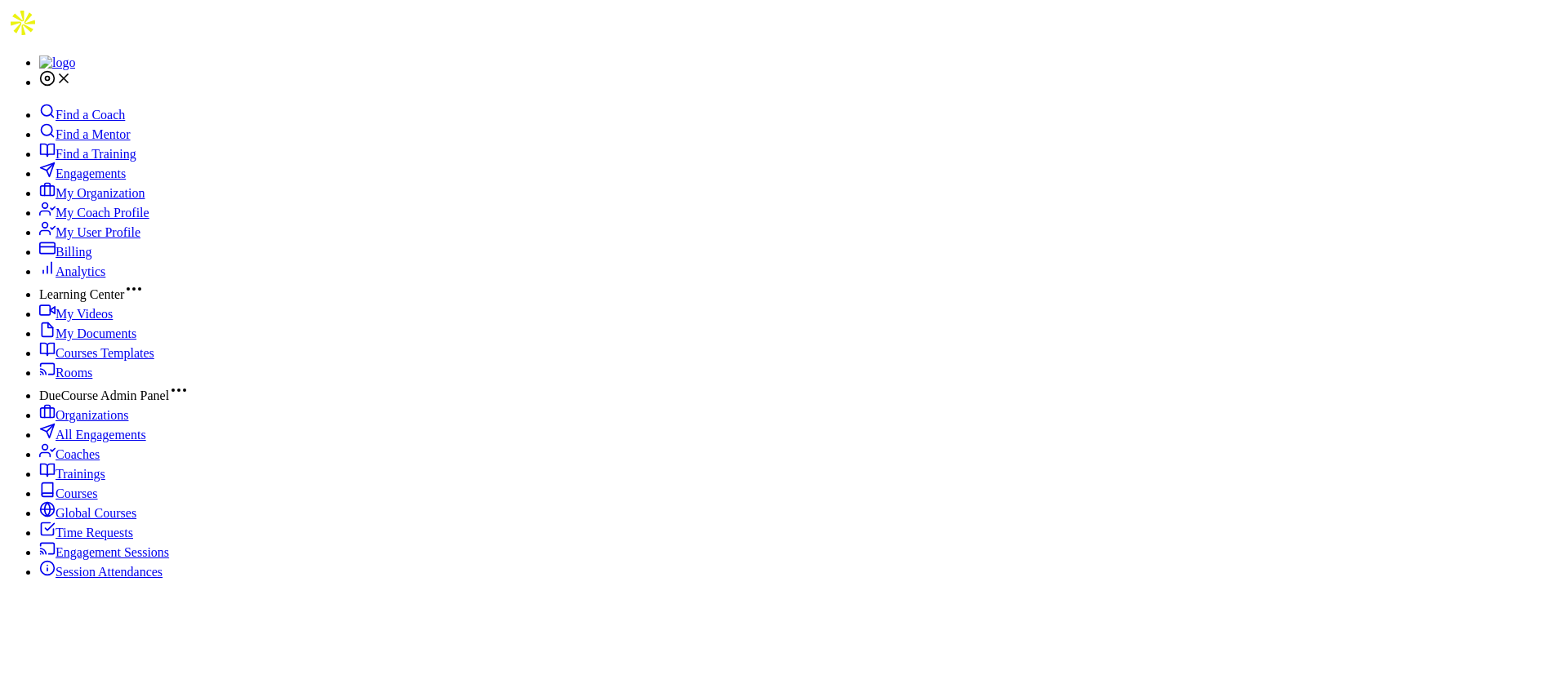
type input "episode 36"
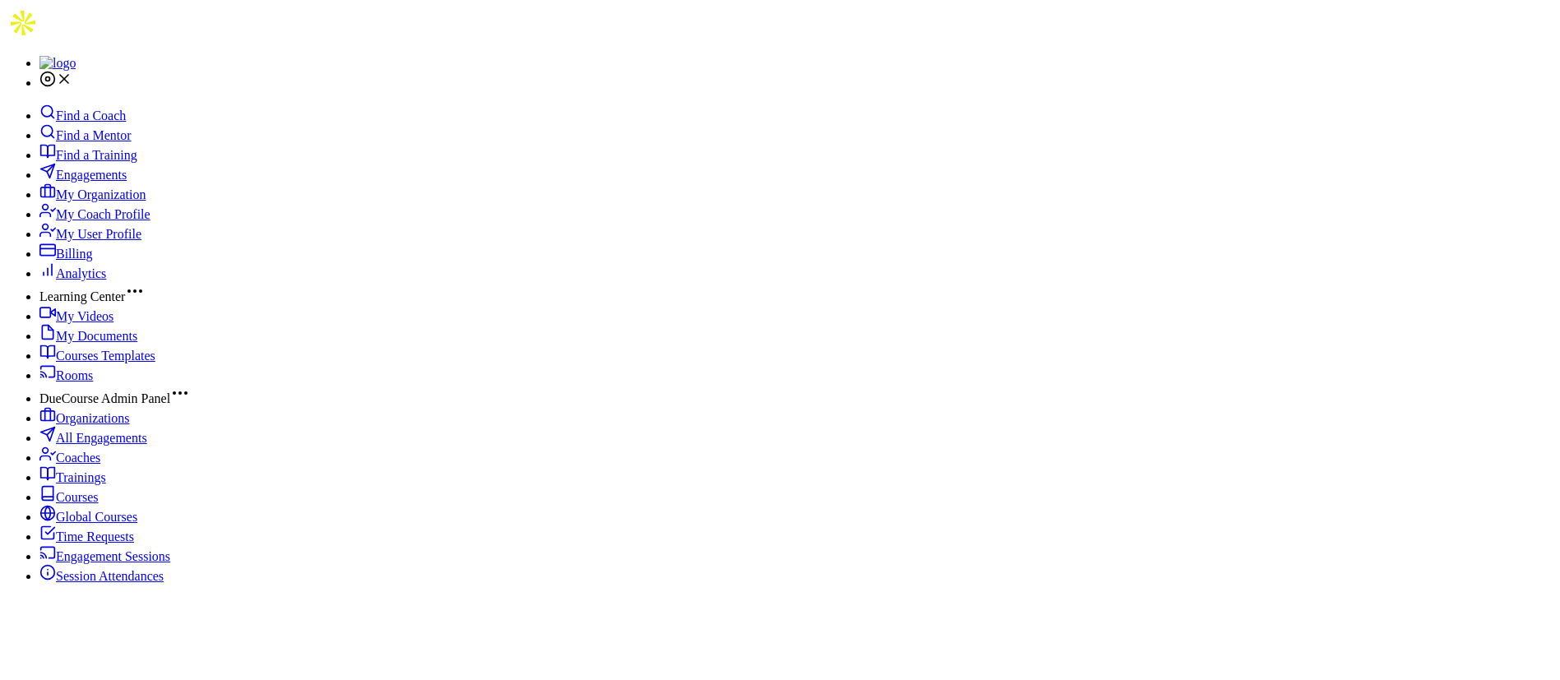
click at [109, 173] on span "Engagements" at bounding box center [91, 175] width 71 height 14
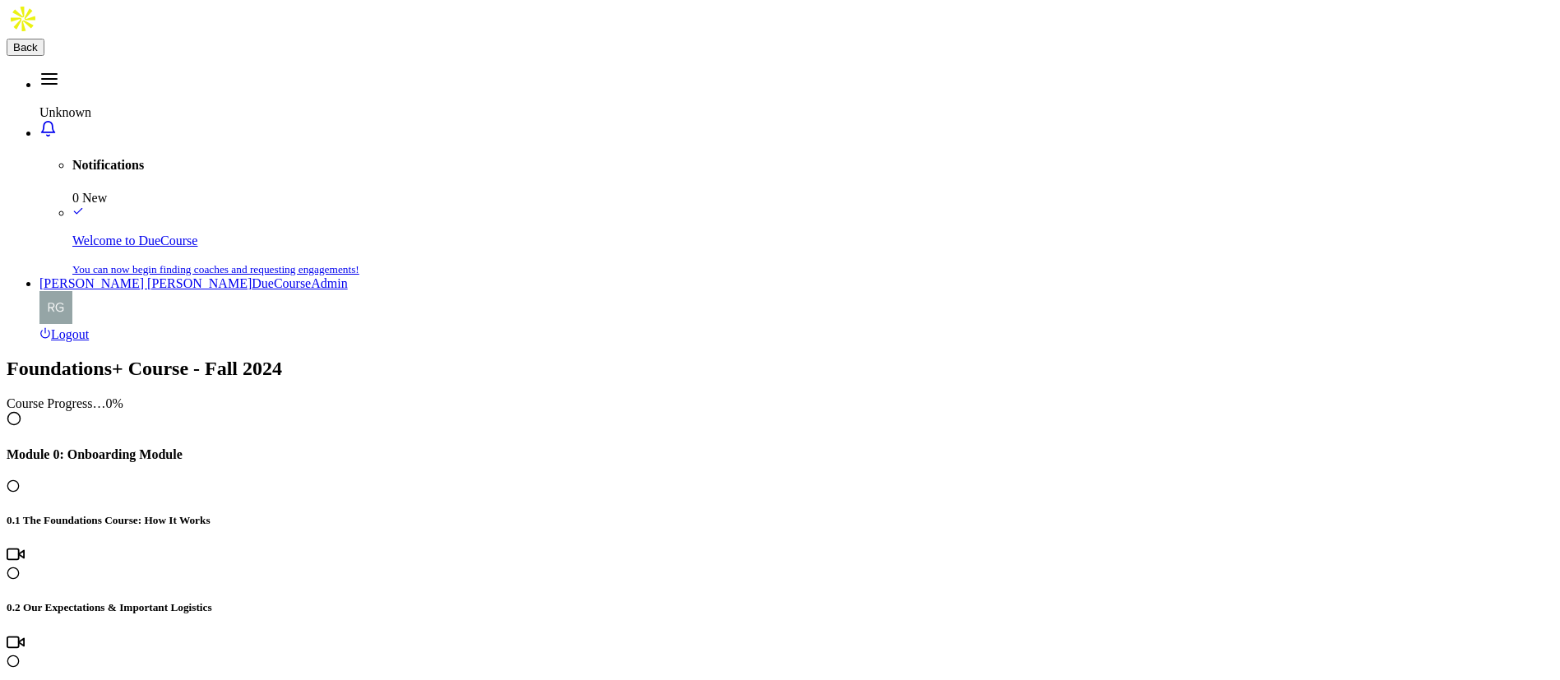
scroll to position [1727, 0]
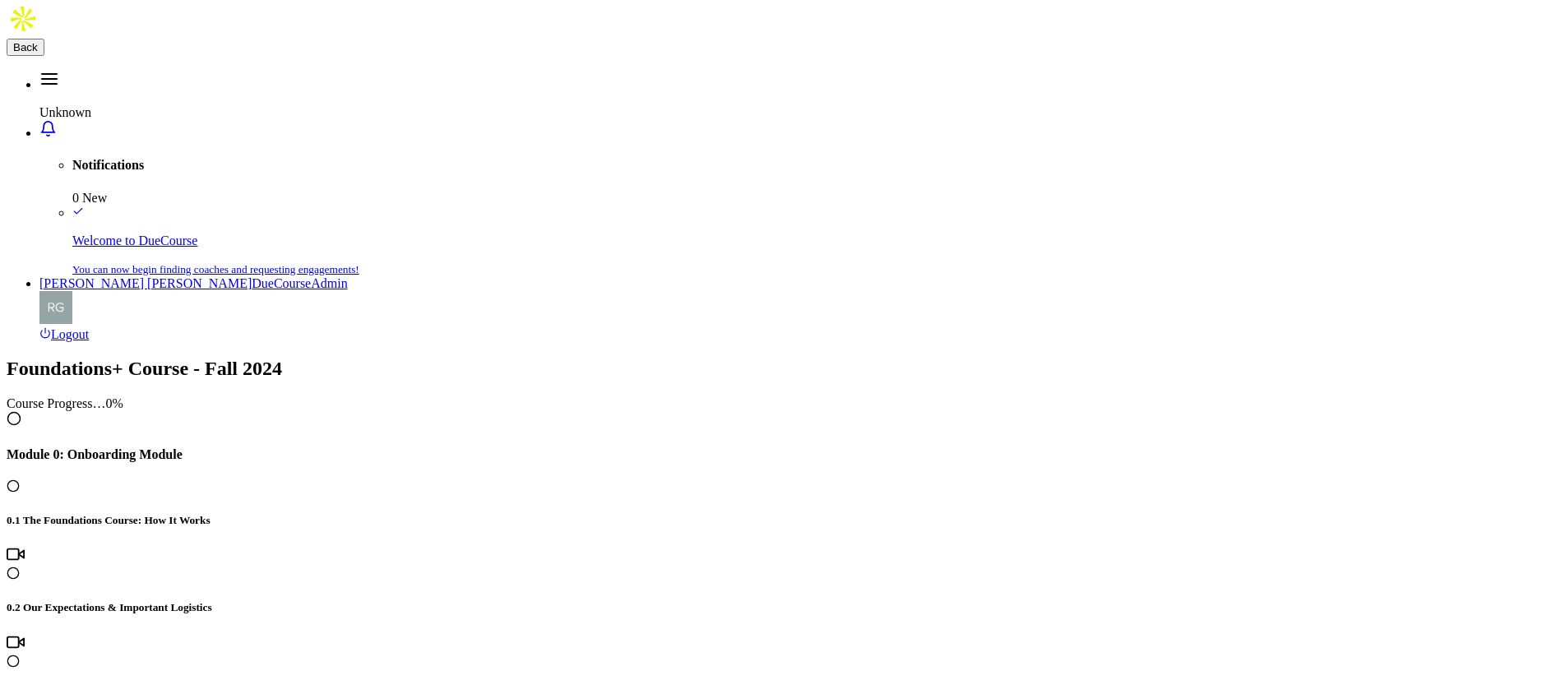
drag, startPoint x: 704, startPoint y: 114, endPoint x: 517, endPoint y: 109, distance: 186.7
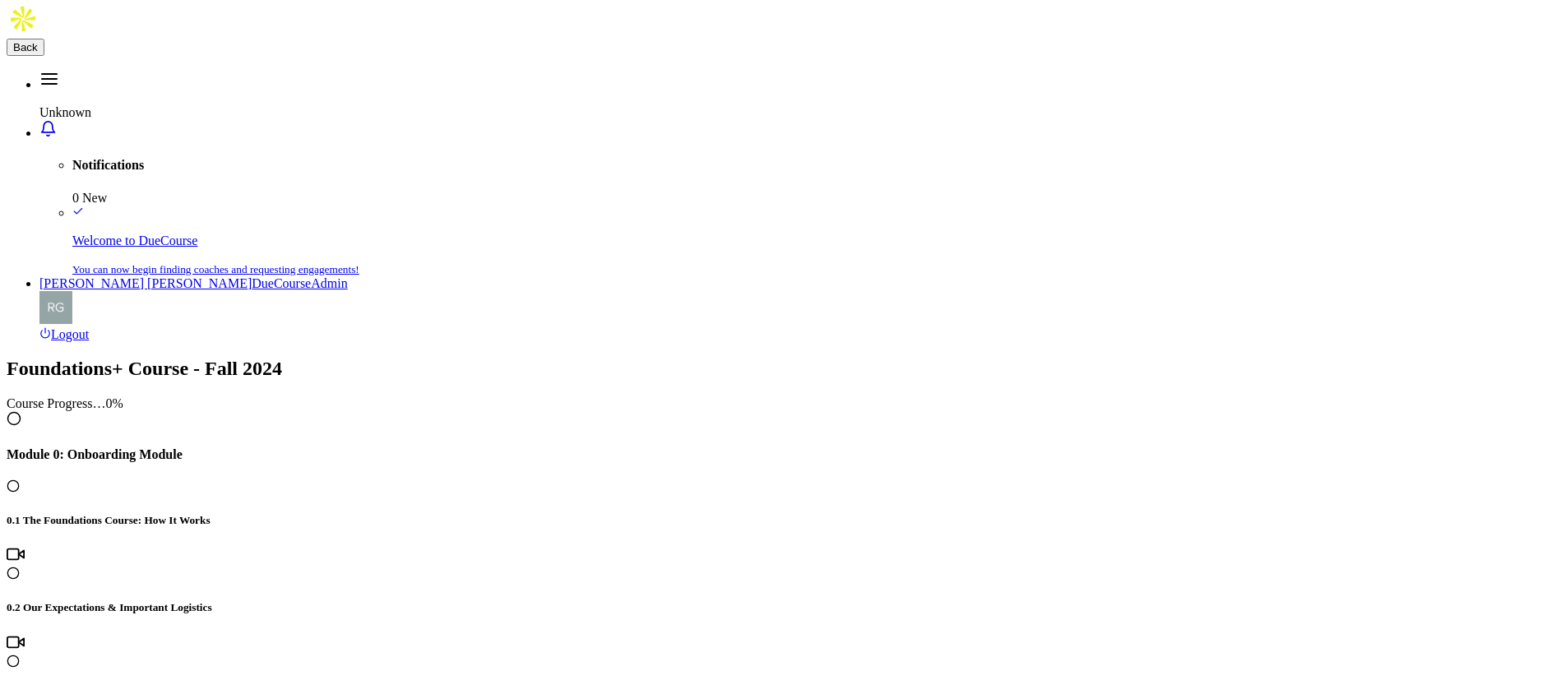
drag, startPoint x: 693, startPoint y: 110, endPoint x: 544, endPoint y: 109, distance: 148.8
copy h4 "4.2 Focused Work"
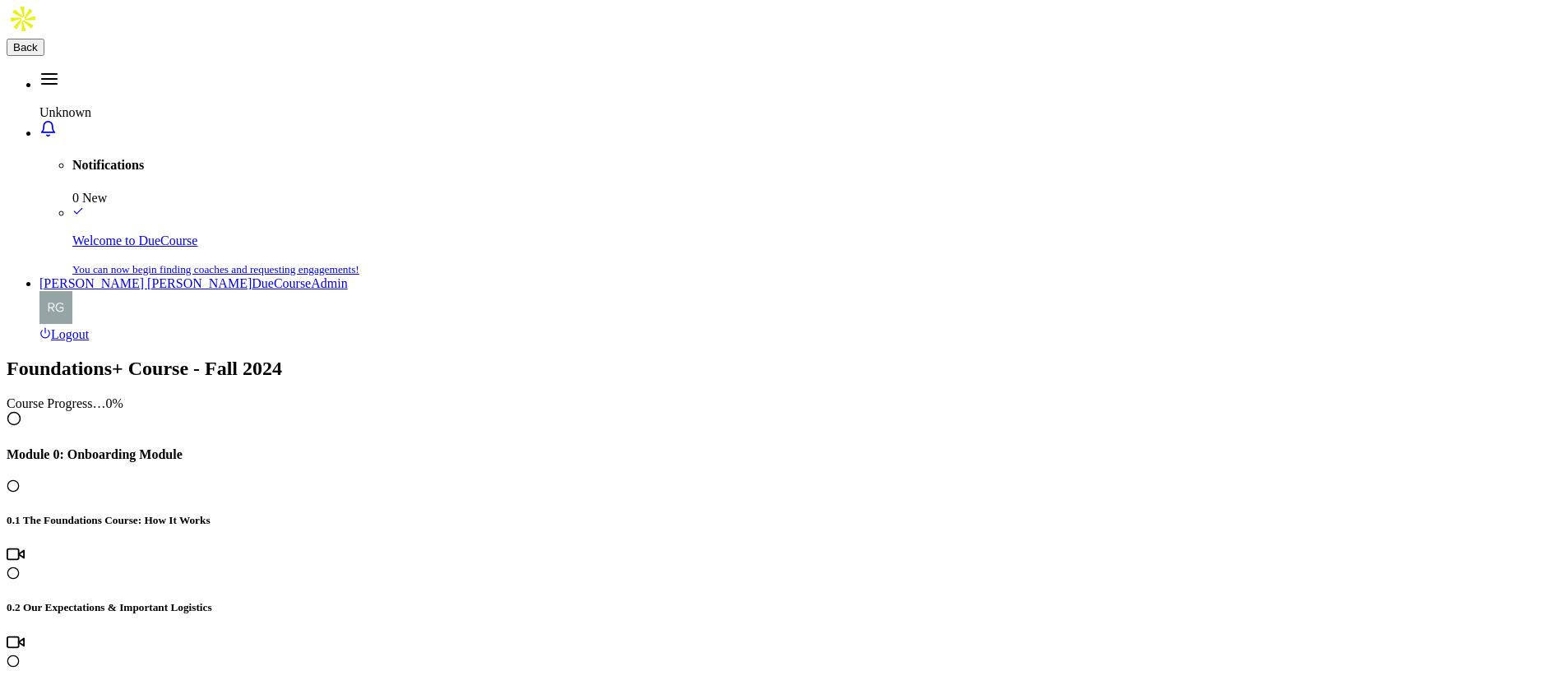
drag, startPoint x: 982, startPoint y: 118, endPoint x: 553, endPoint y: 118, distance: 429.2
drag, startPoint x: 744, startPoint y: 110, endPoint x: 547, endPoint y: 110, distance: 197.3
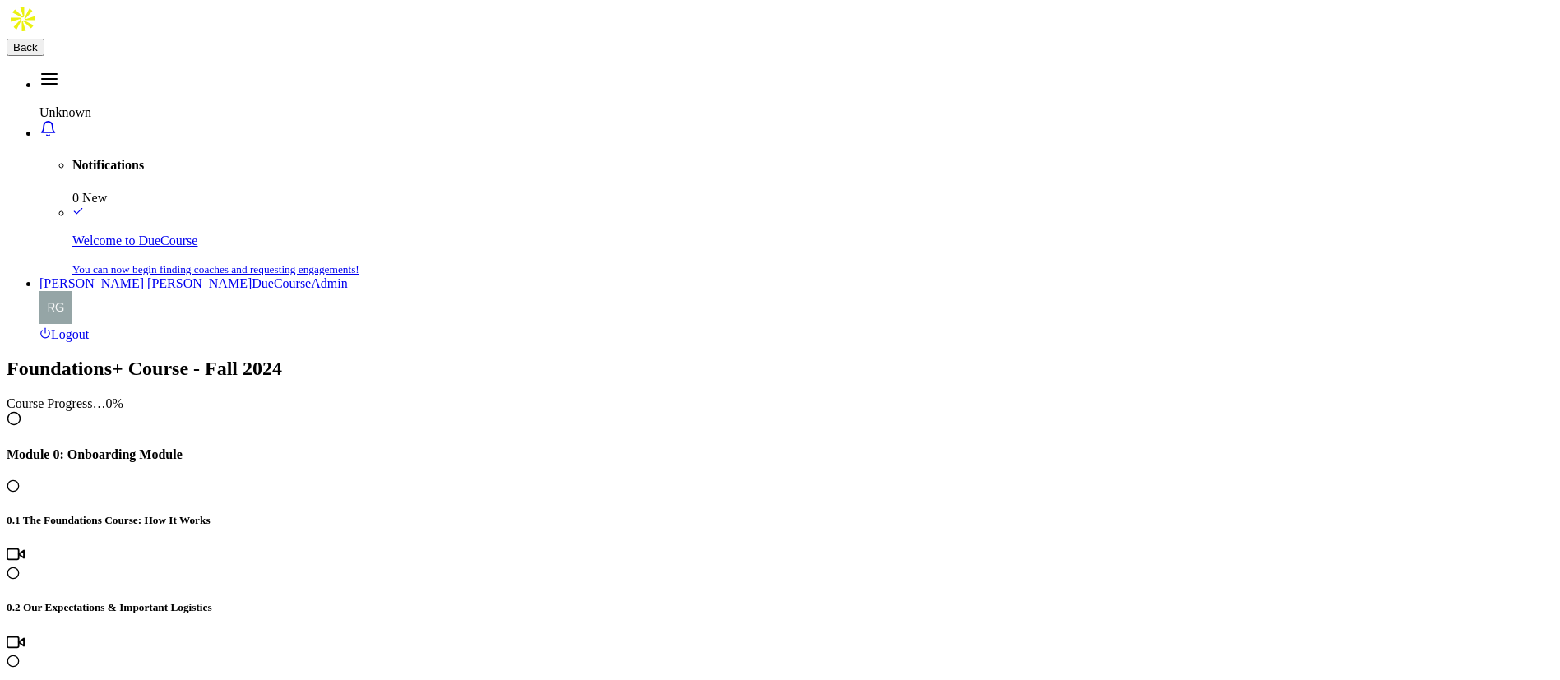
drag, startPoint x: 655, startPoint y: 255, endPoint x: 589, endPoint y: 253, distance: 65.8
drag, startPoint x: 1434, startPoint y: 257, endPoint x: 1496, endPoint y: 261, distance: 62.6
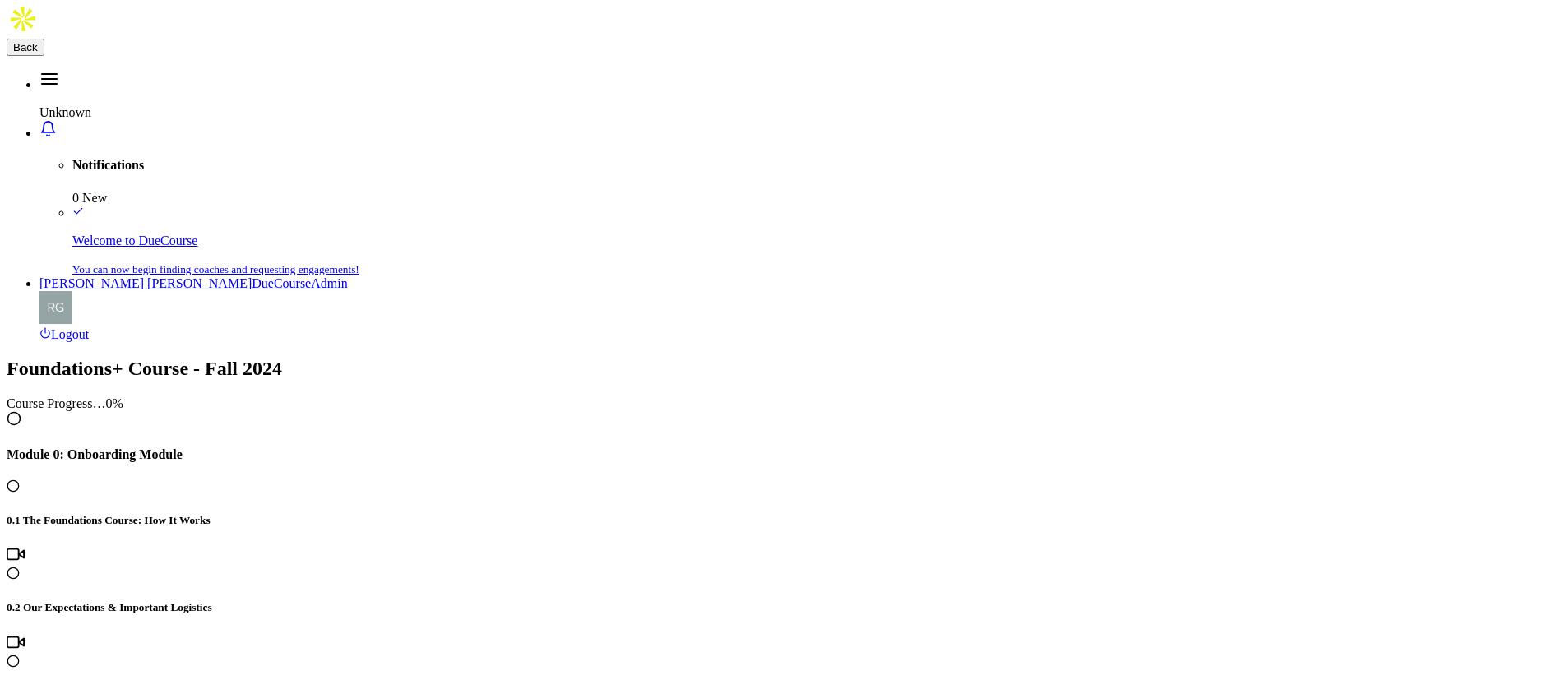
drag, startPoint x: 1304, startPoint y: 172, endPoint x: 554, endPoint y: 162, distance: 749.9
drag, startPoint x: 573, startPoint y: 328, endPoint x: 1045, endPoint y: 344, distance: 472.2
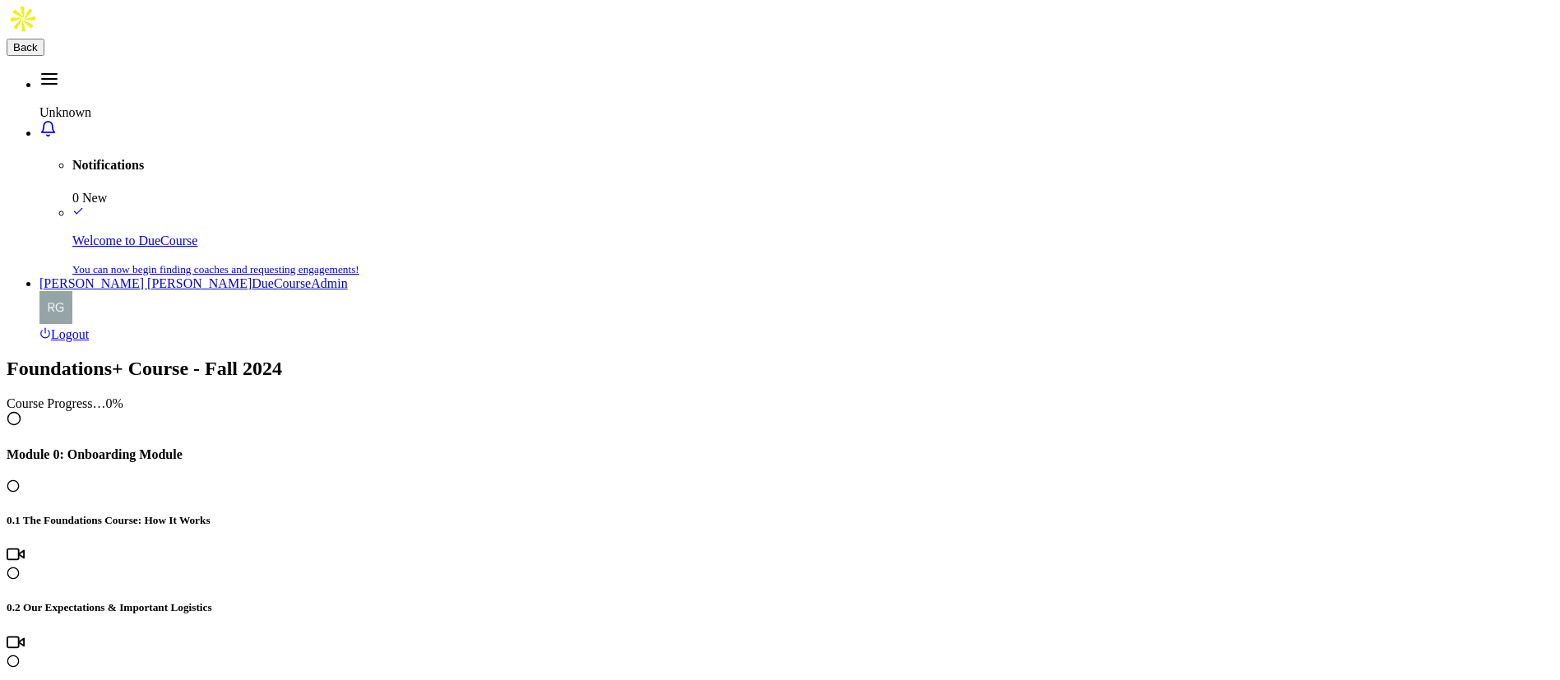
drag, startPoint x: 927, startPoint y: 111, endPoint x: 645, endPoint y: 252, distance: 316.2
drag, startPoint x: 671, startPoint y: 110, endPoint x: 497, endPoint y: 111, distance: 174.3
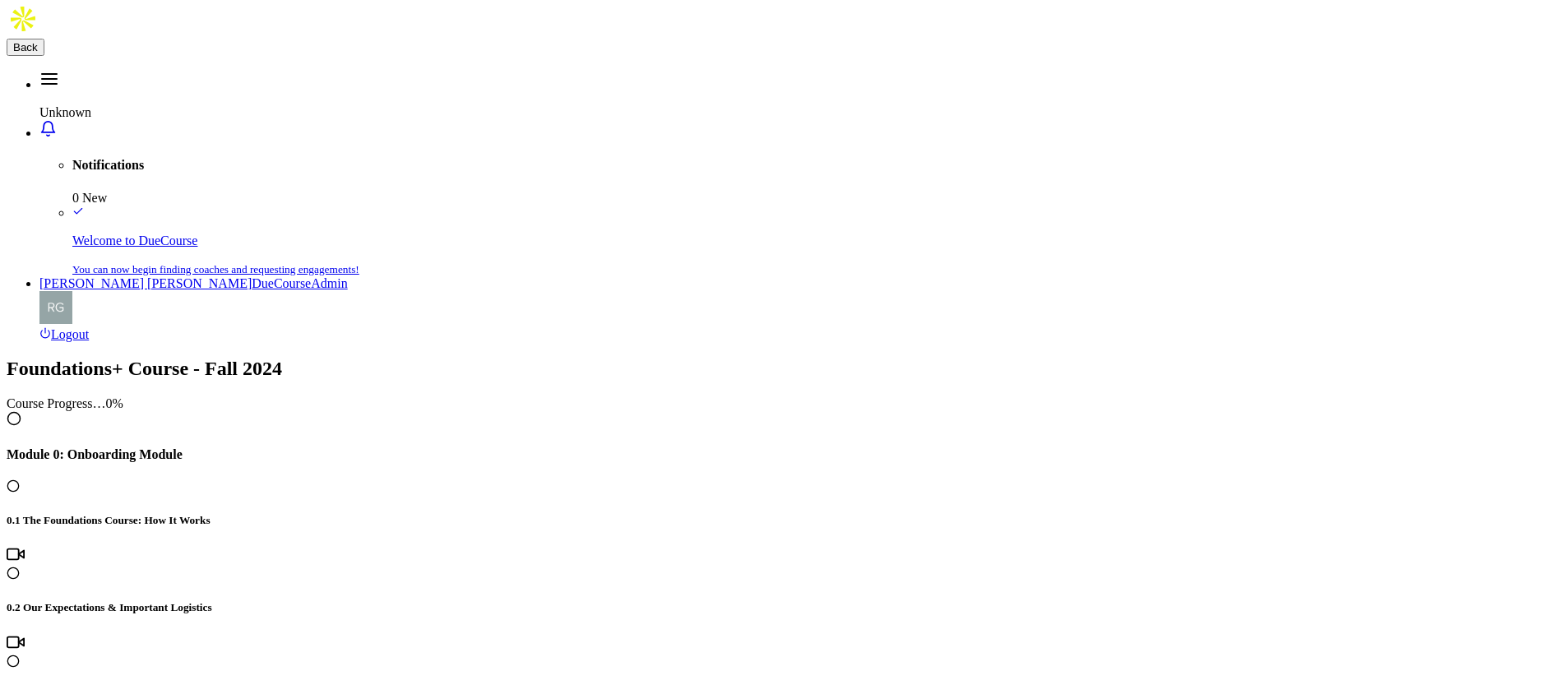
drag, startPoint x: 661, startPoint y: 108, endPoint x: 552, endPoint y: 112, distance: 108.6
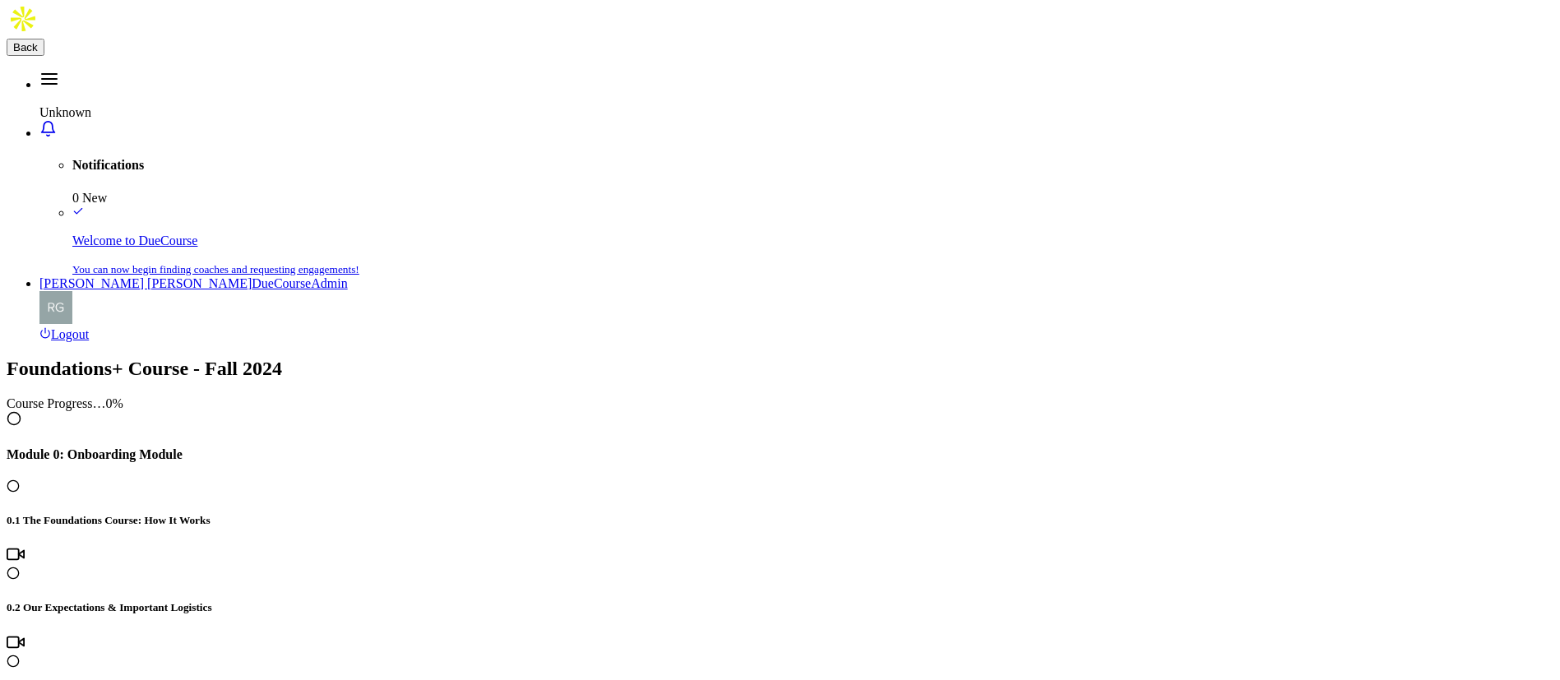
drag, startPoint x: 681, startPoint y: 109, endPoint x: 534, endPoint y: 107, distance: 147.2
drag, startPoint x: 662, startPoint y: 110, endPoint x: 537, endPoint y: 112, distance: 125.0
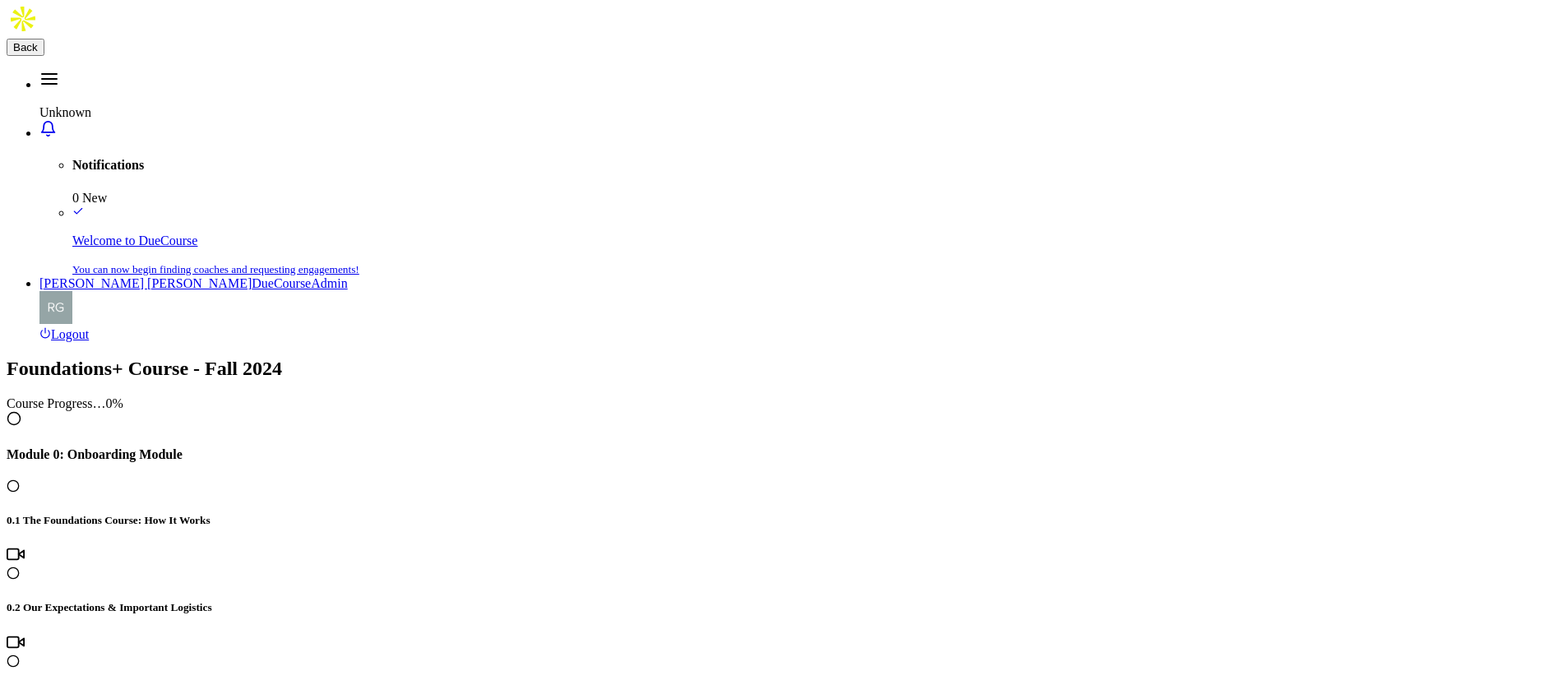
drag, startPoint x: 1223, startPoint y: 111, endPoint x: 535, endPoint y: 105, distance: 687.4
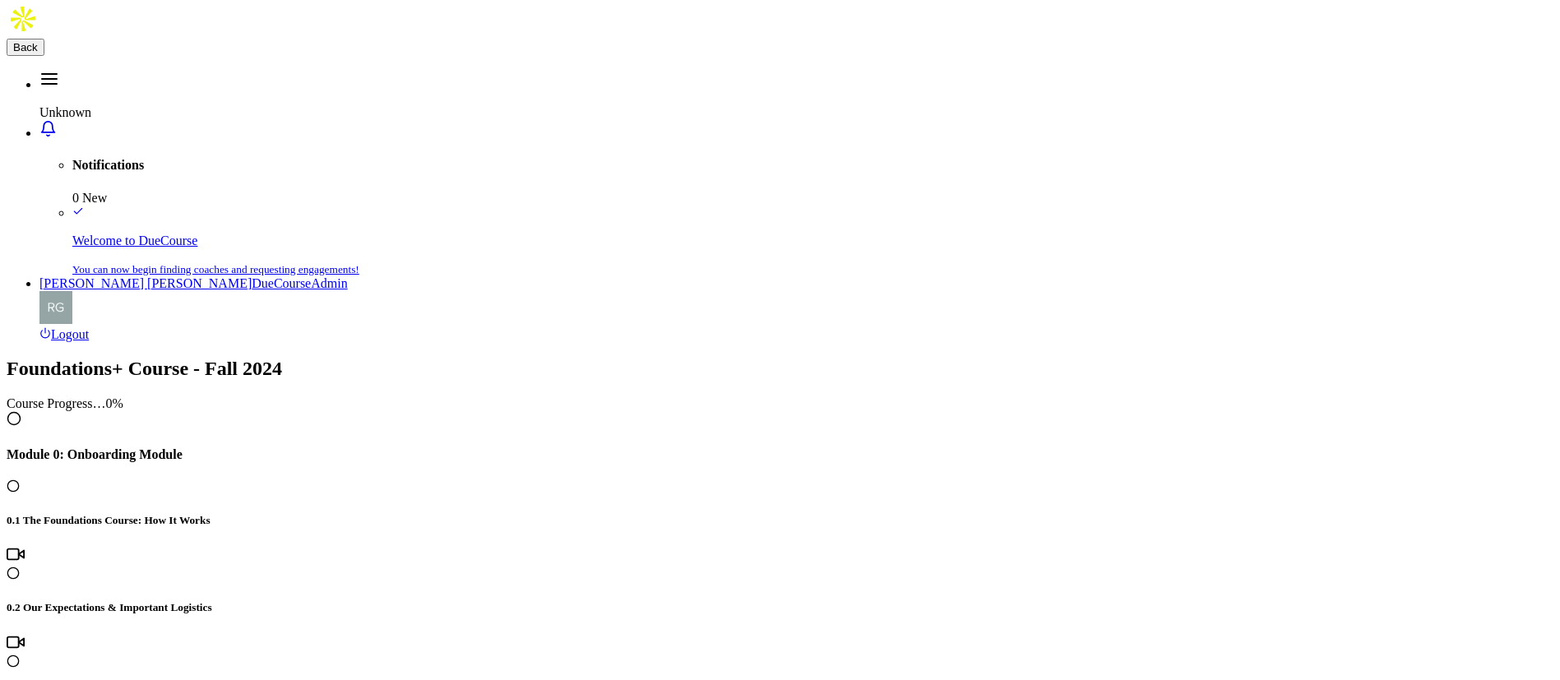
scroll to position [2466, 0]
drag, startPoint x: 774, startPoint y: 109, endPoint x: 548, endPoint y: 113, distance: 225.3
drag, startPoint x: 656, startPoint y: 252, endPoint x: 579, endPoint y: 261, distance: 77.8
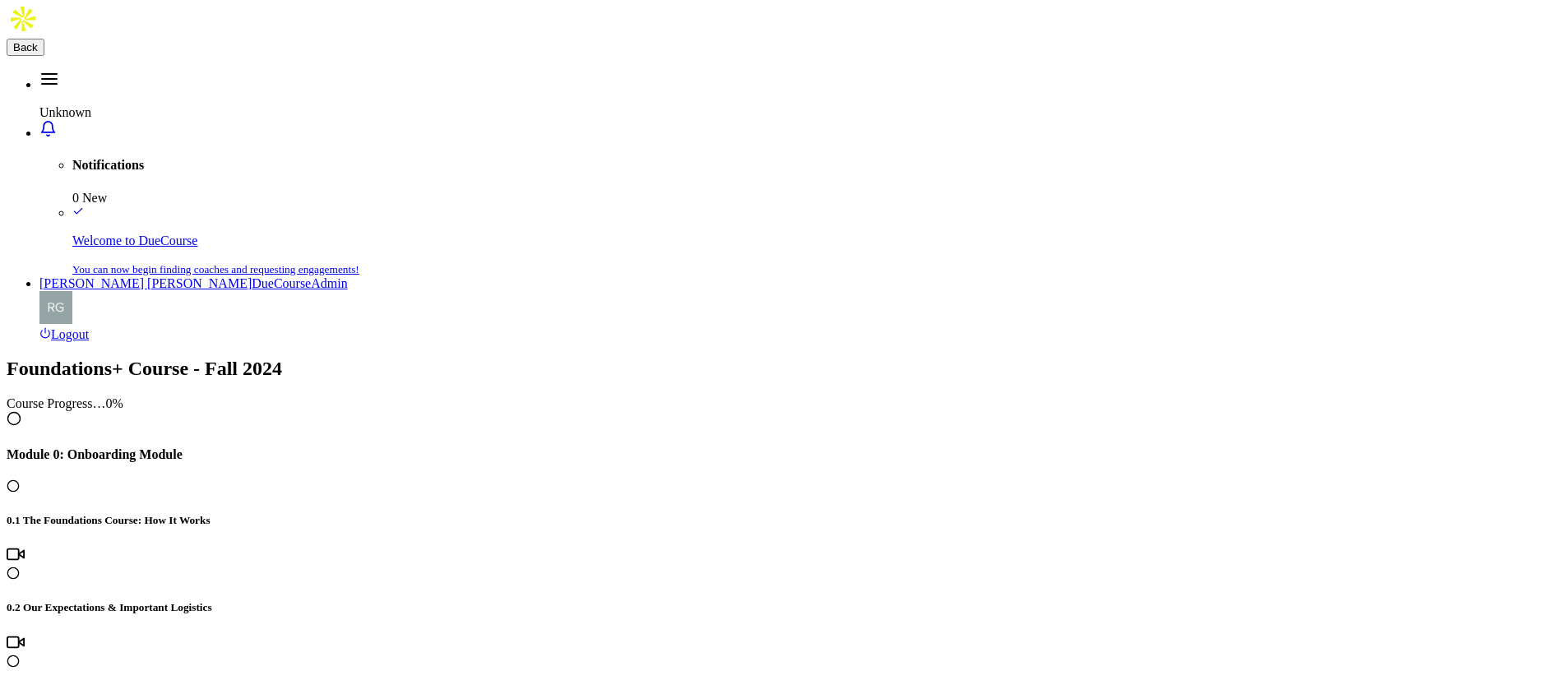
drag, startPoint x: 1439, startPoint y: 260, endPoint x: 1482, endPoint y: 257, distance: 42.8
drag, startPoint x: 573, startPoint y: 171, endPoint x: 1297, endPoint y: 169, distance: 724.3
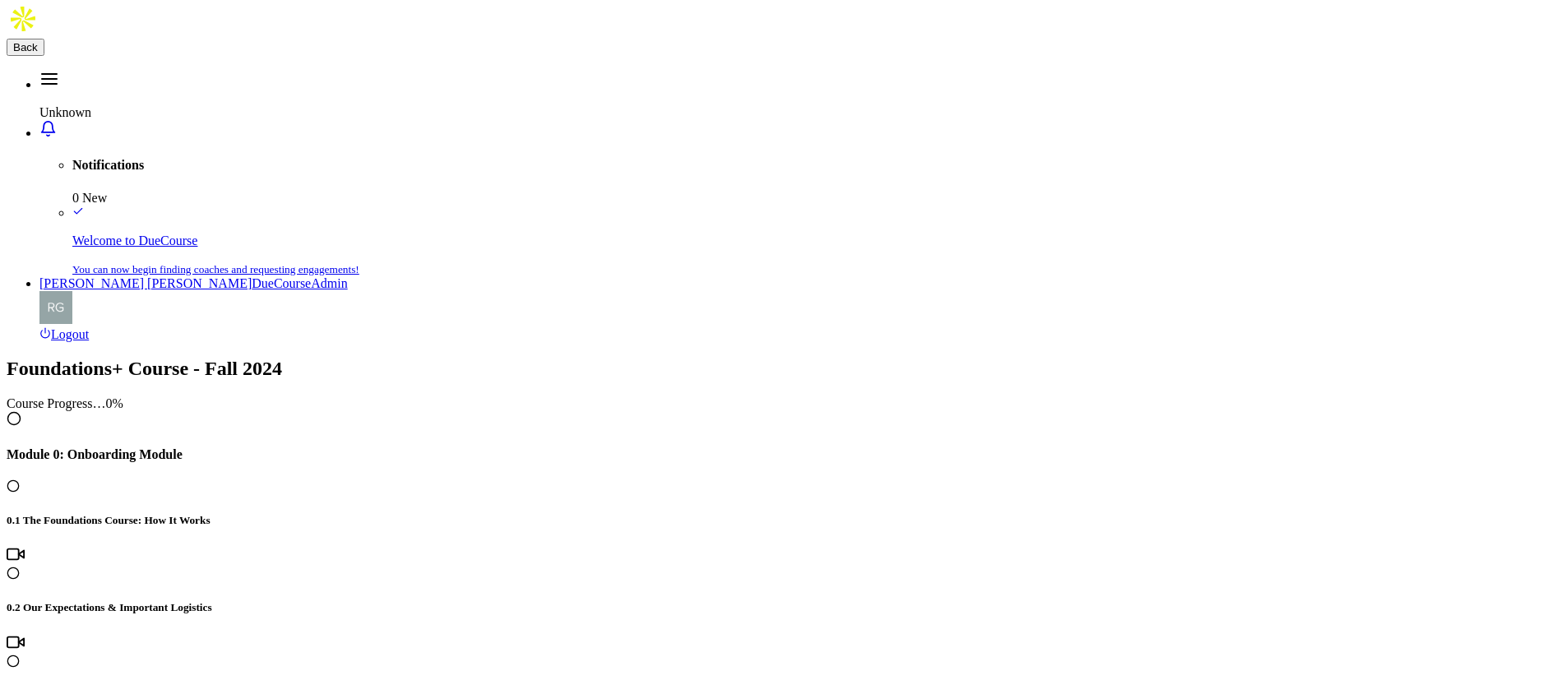
drag, startPoint x: 982, startPoint y: 349, endPoint x: 553, endPoint y: 331, distance: 428.7
drag, startPoint x: 1103, startPoint y: 115, endPoint x: 549, endPoint y: 108, distance: 554.2
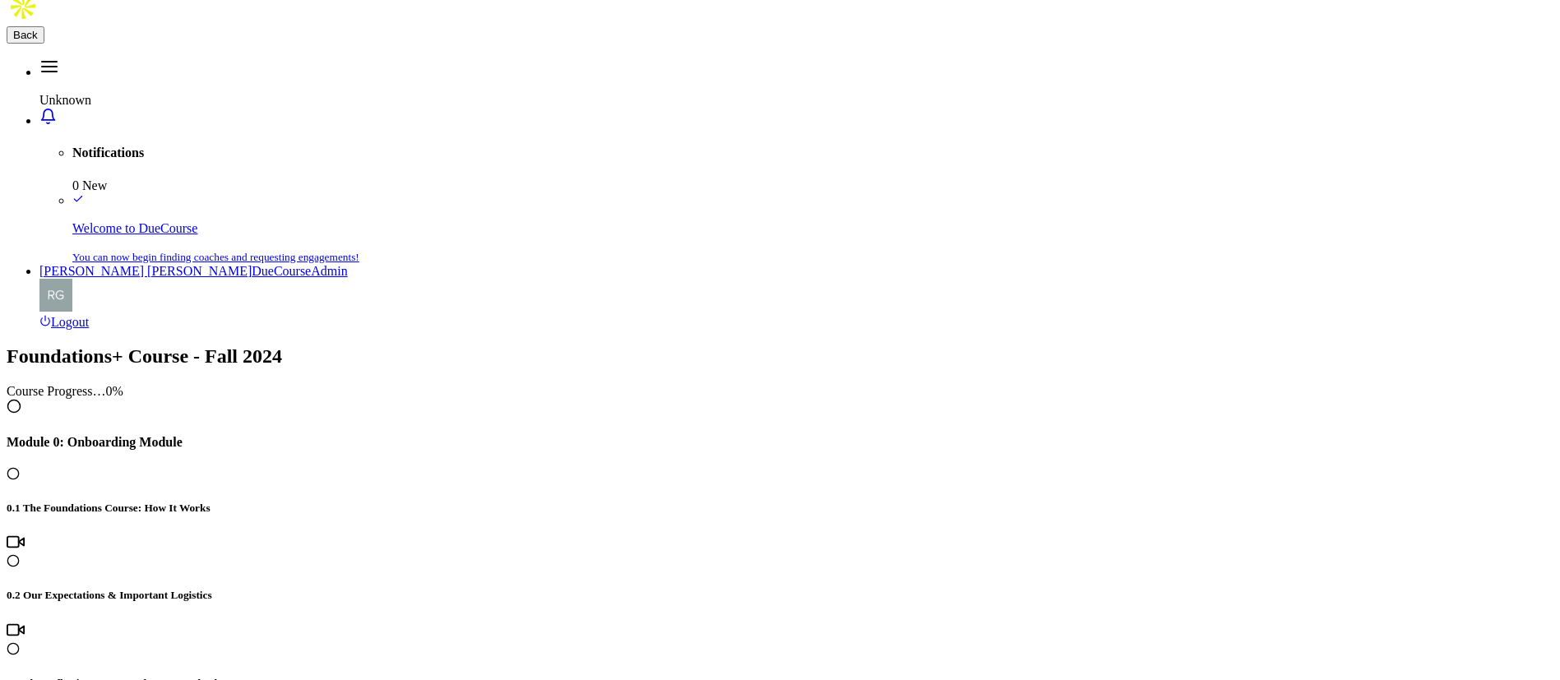
scroll to position [2836, 0]
drag, startPoint x: 793, startPoint y: 87, endPoint x: 545, endPoint y: 95, distance: 248.4
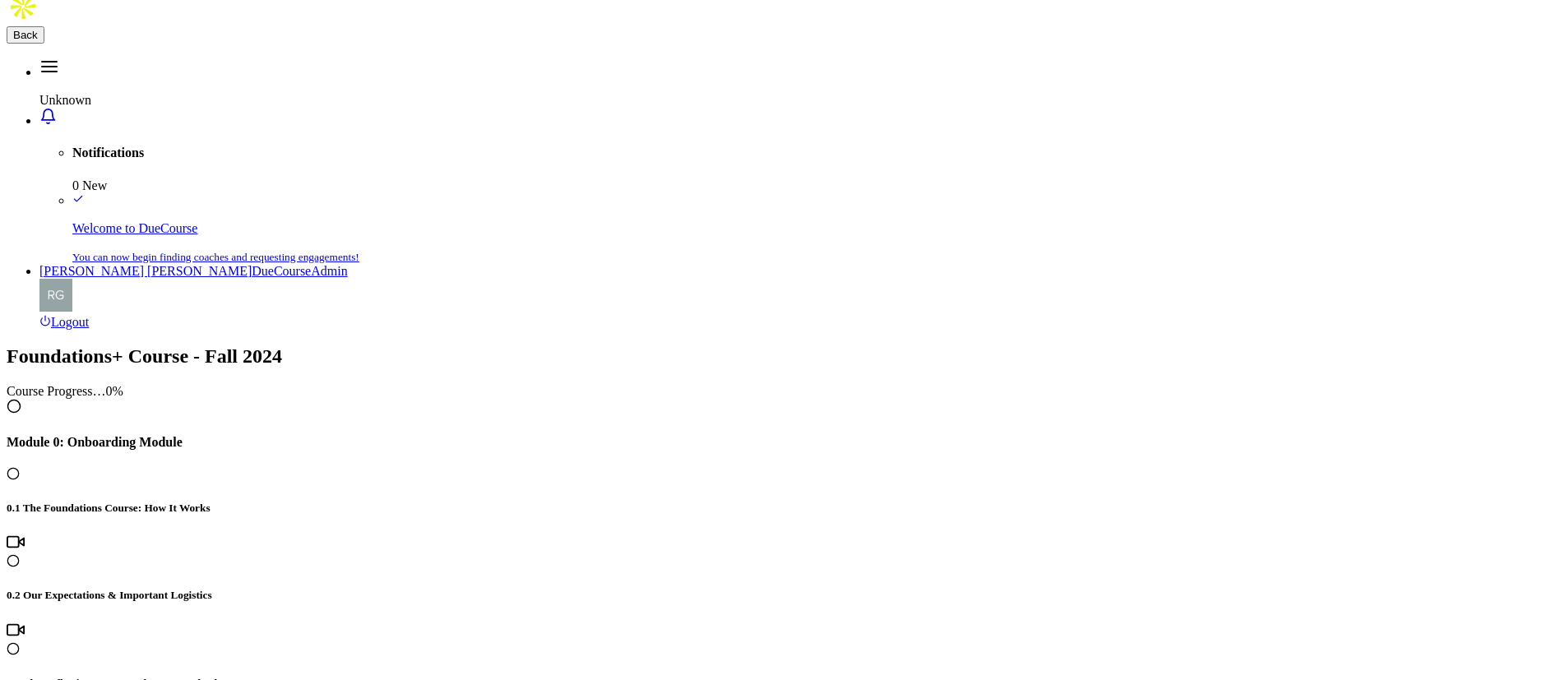
drag, startPoint x: 748, startPoint y: 95, endPoint x: 549, endPoint y: 85, distance: 199.3
drag, startPoint x: 790, startPoint y: 99, endPoint x: 514, endPoint y: 96, distance: 276.3
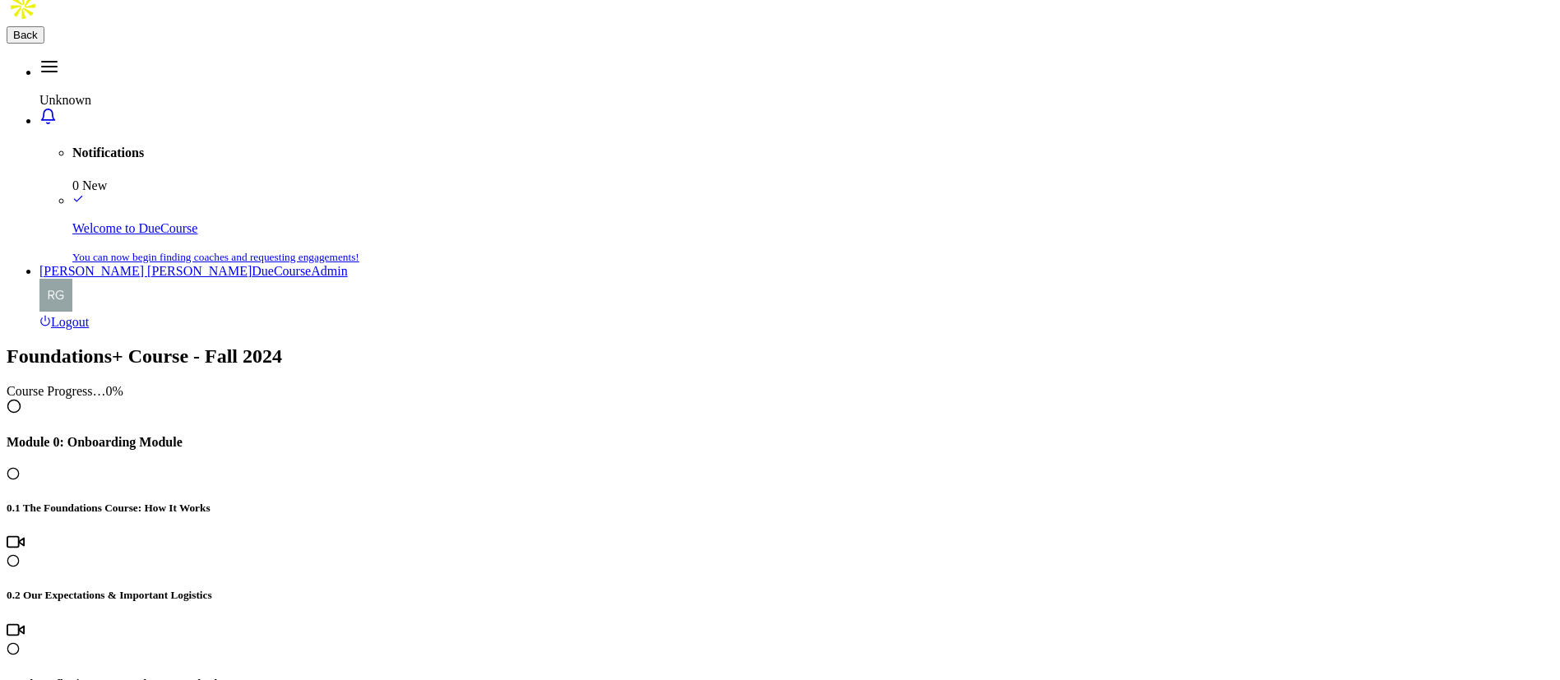
drag, startPoint x: 675, startPoint y: 109, endPoint x: 739, endPoint y: 115, distance: 64.5
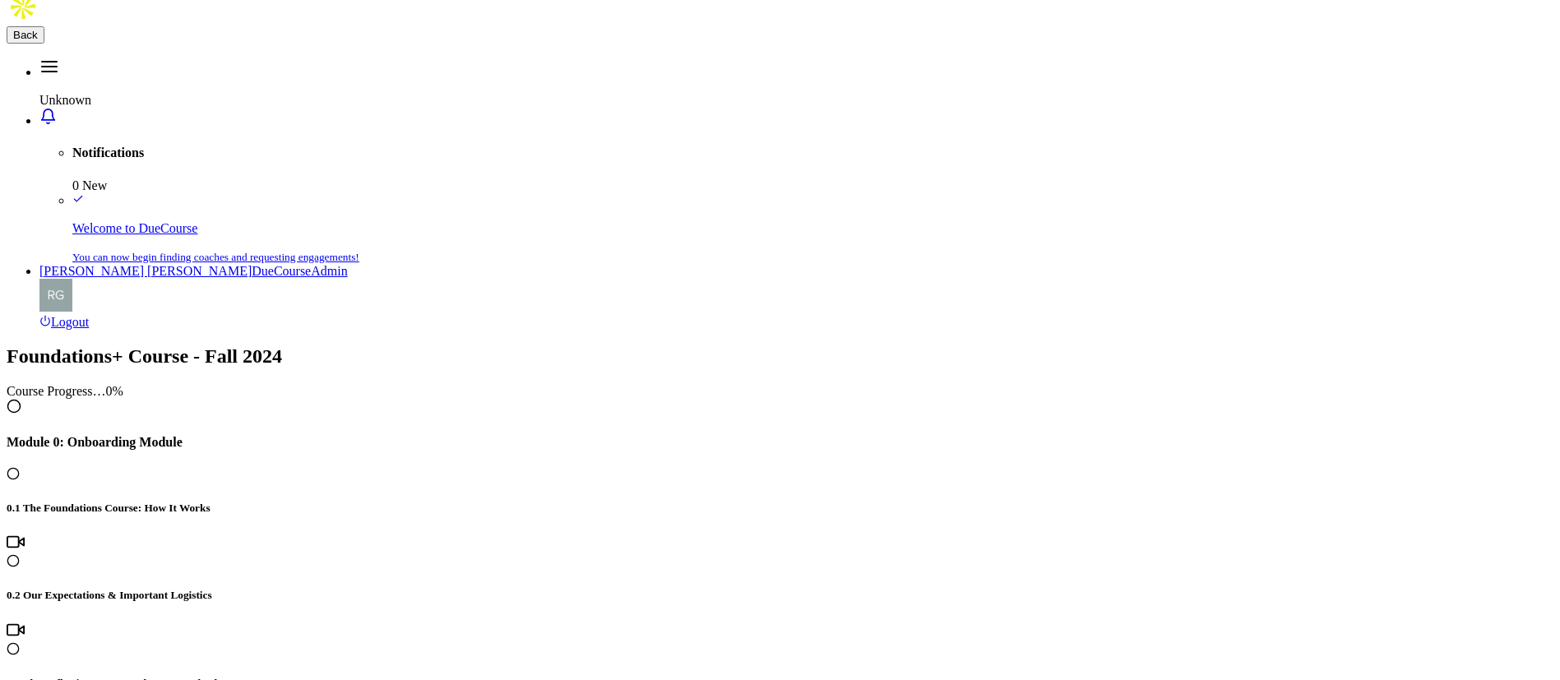
drag, startPoint x: 797, startPoint y: 95, endPoint x: 545, endPoint y: 101, distance: 251.7
drag, startPoint x: 246, startPoint y: 532, endPoint x: 257, endPoint y: 527, distance: 11.8
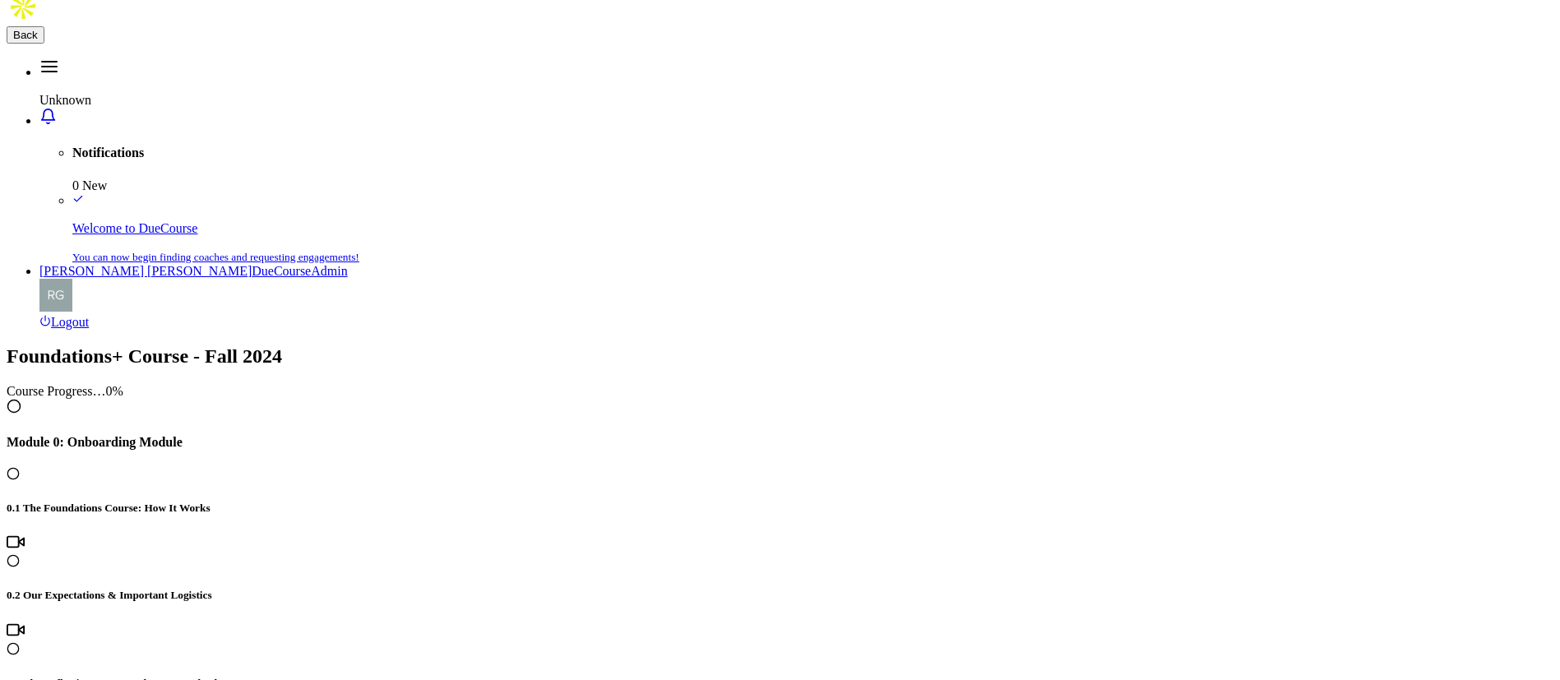
drag, startPoint x: 749, startPoint y: 100, endPoint x: 545, endPoint y: 85, distance: 204.5
drag, startPoint x: 754, startPoint y: 98, endPoint x: 528, endPoint y: 103, distance: 226.1
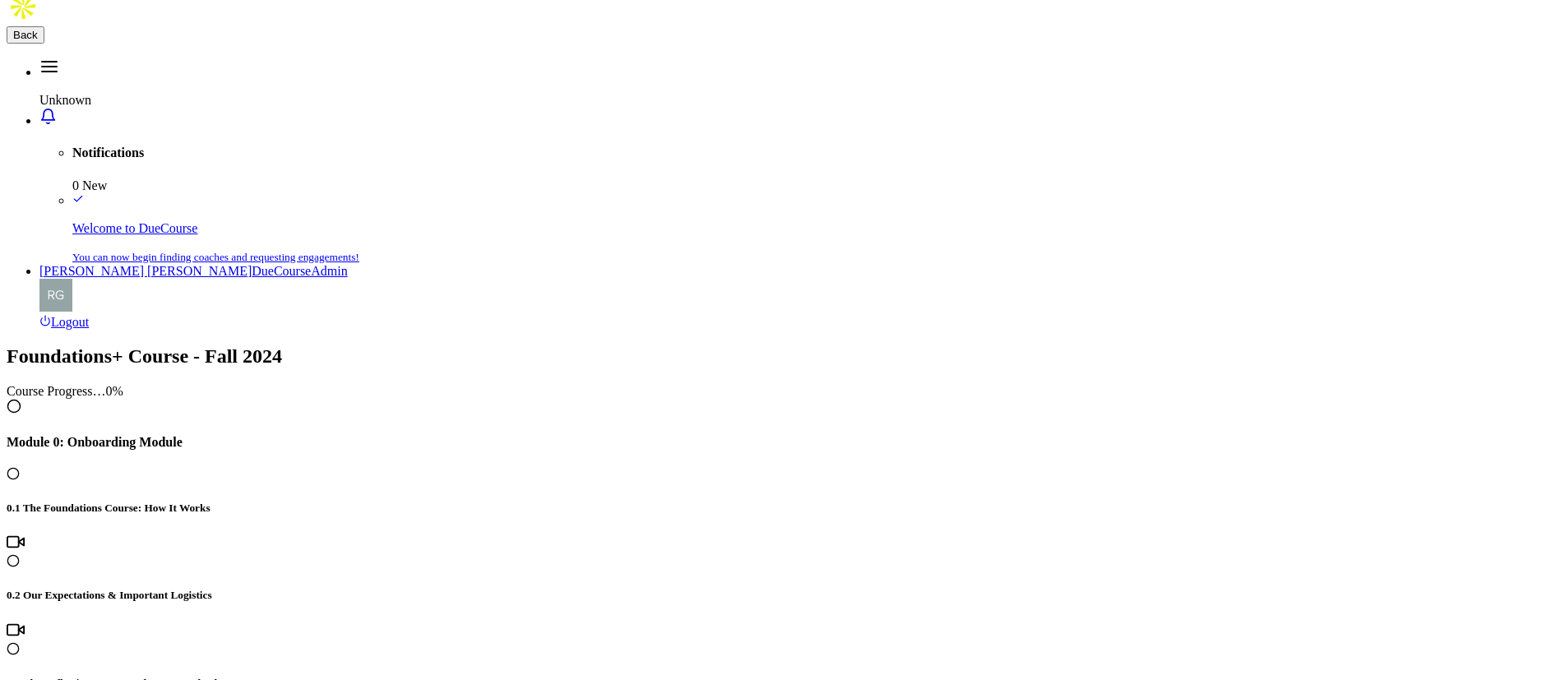
drag, startPoint x: 655, startPoint y: 243, endPoint x: 583, endPoint y: 244, distance: 72.4
drag, startPoint x: 1425, startPoint y: 246, endPoint x: 1519, endPoint y: 252, distance: 94.7
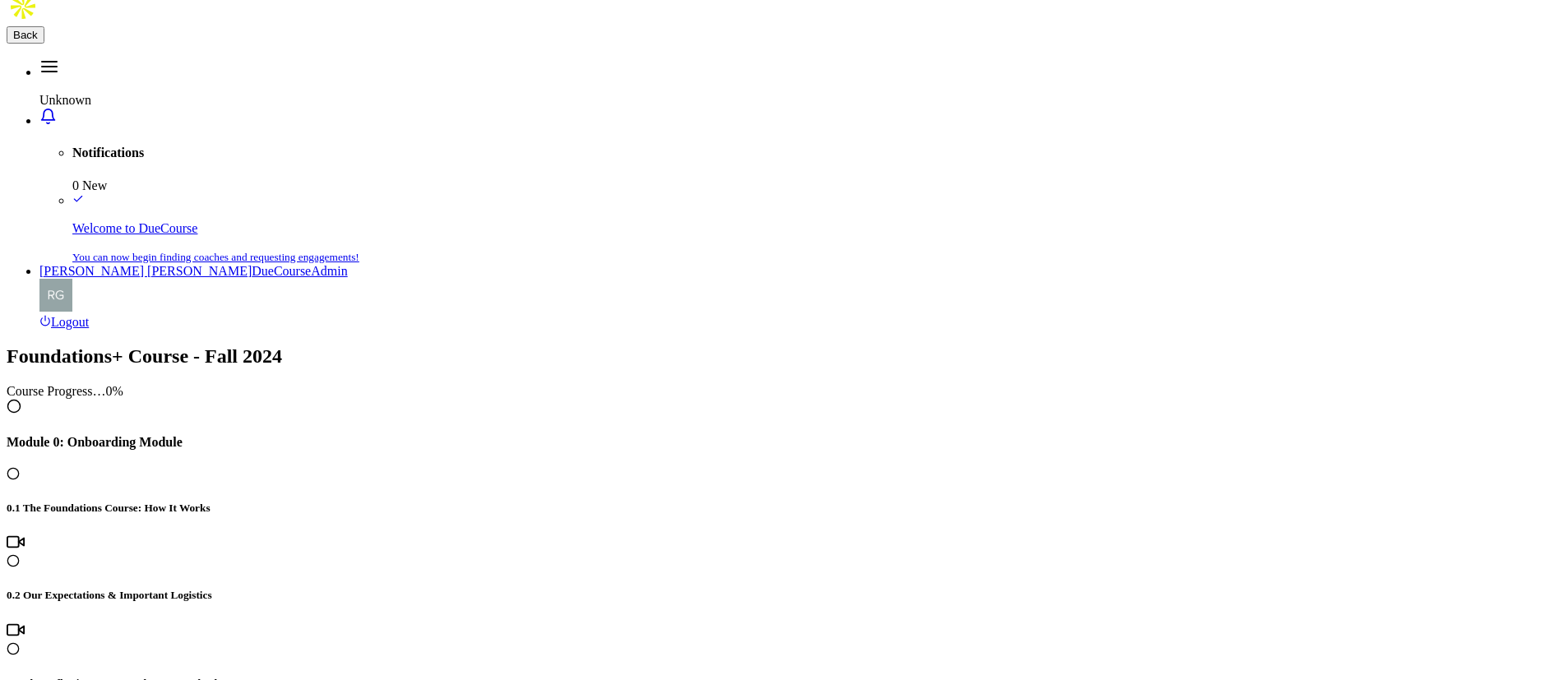
drag, startPoint x: 571, startPoint y: 162, endPoint x: 1324, endPoint y: 174, distance: 753.2
drag, startPoint x: 568, startPoint y: 318, endPoint x: 1064, endPoint y: 331, distance: 495.9
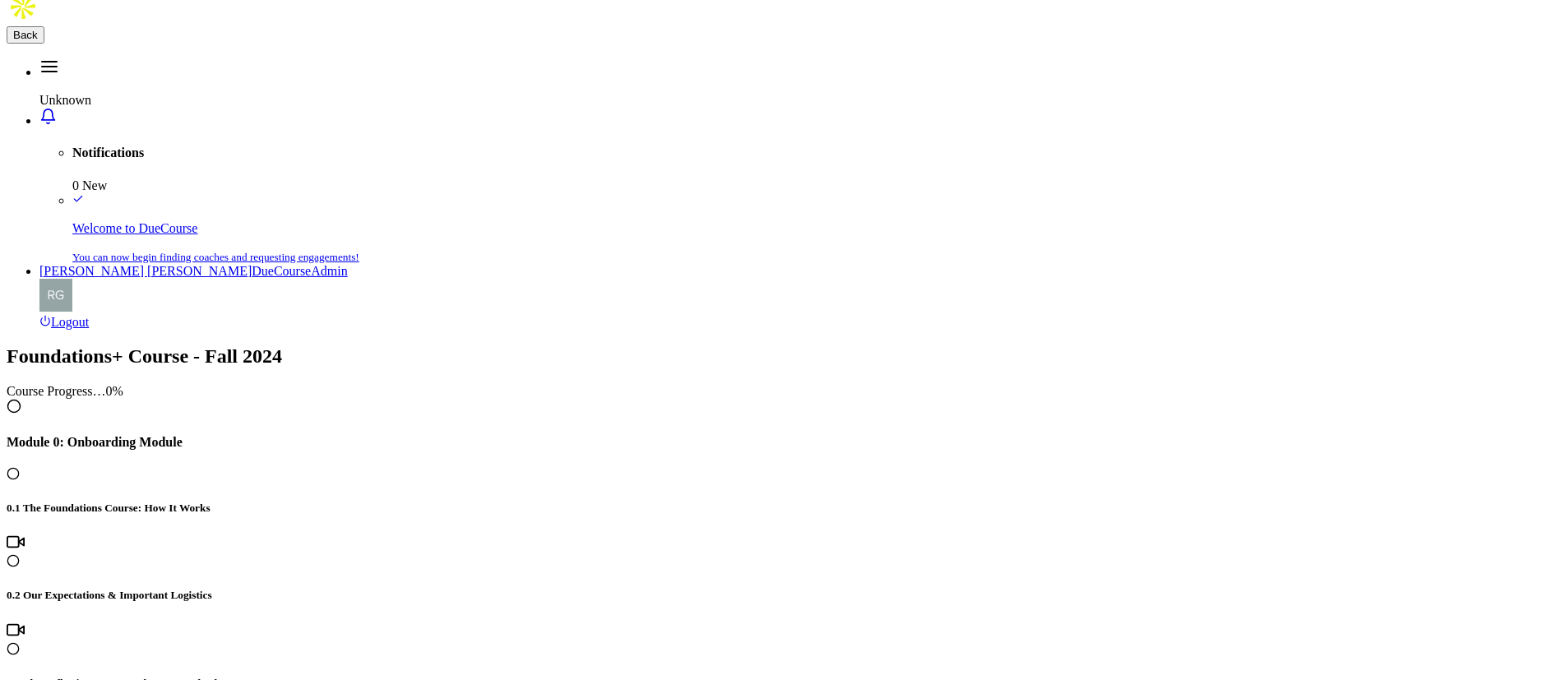
drag, startPoint x: 1168, startPoint y: 104, endPoint x: 552, endPoint y: 100, distance: 616.6
click at [38, 41] on span "Back" at bounding box center [25, 35] width 25 height 12
